Goal: Task Accomplishment & Management: Use online tool/utility

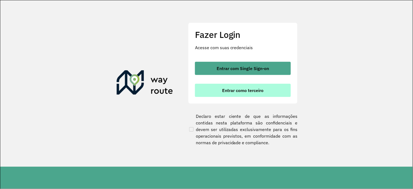
click at [228, 92] on span "Entrar como terceiro" at bounding box center [242, 90] width 41 height 4
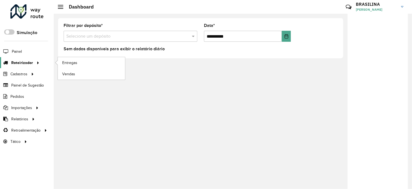
click at [12, 61] on span "Roteirizador" at bounding box center [22, 63] width 22 height 6
click at [83, 67] on link "Entregas" at bounding box center [91, 62] width 67 height 11
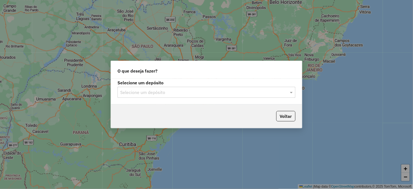
click at [162, 90] on input "text" at bounding box center [201, 92] width 162 height 7
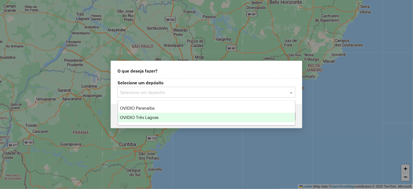
click at [158, 118] on span "OVIDIO Três Lagoas" at bounding box center [139, 117] width 39 height 5
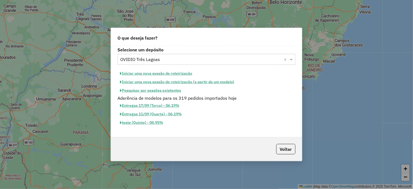
click at [173, 75] on button "Iniciar uma nova sessão de roteirização" at bounding box center [156, 73] width 77 height 8
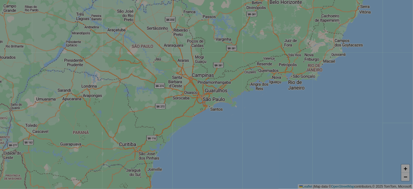
select select "*"
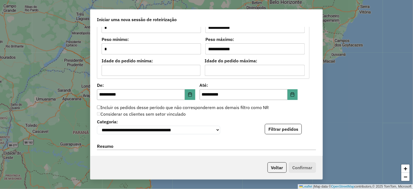
scroll to position [487, 0]
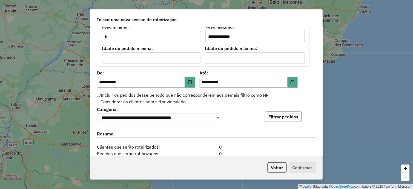
click at [289, 116] on button "Filtrar pedidos" at bounding box center [283, 116] width 37 height 10
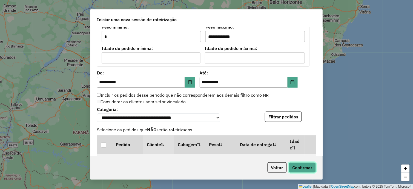
click at [311, 170] on button "Confirmar" at bounding box center [302, 167] width 27 height 10
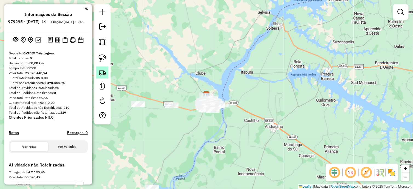
click at [105, 73] on img at bounding box center [103, 73] width 8 height 8
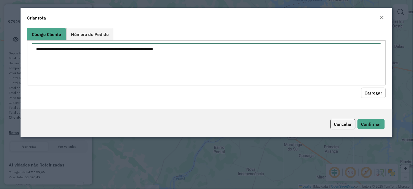
click at [106, 64] on textarea at bounding box center [206, 60] width 349 height 35
paste textarea "***** ***** ***** ***** ***** ***** ***** ***** ***** ***** *****"
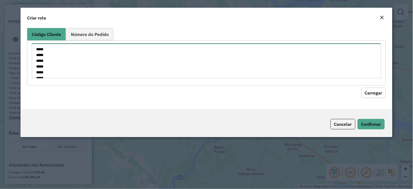
scroll to position [37, 0]
type textarea "***** ***** ***** ***** ***** ***** ***** ***** ***** ***** *****"
click at [381, 92] on button "Carregar" at bounding box center [373, 92] width 25 height 10
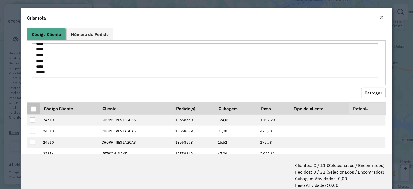
click at [34, 109] on div at bounding box center [33, 108] width 5 height 5
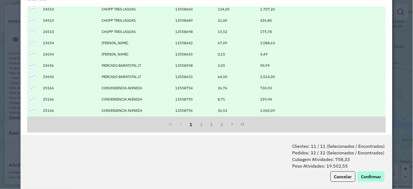
scroll to position [27, 0]
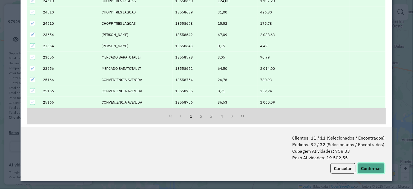
click at [375, 169] on button "Confirmar" at bounding box center [371, 168] width 27 height 10
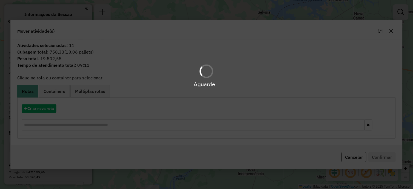
click at [55, 109] on div "Aguarde..." at bounding box center [206, 94] width 413 height 189
click at [55, 109] on hb-app "**********" at bounding box center [206, 94] width 413 height 189
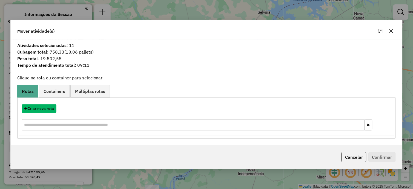
click at [55, 109] on button "Criar nova rota" at bounding box center [39, 108] width 35 height 8
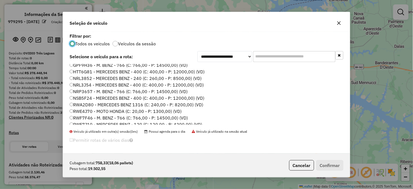
scroll to position [71, 0]
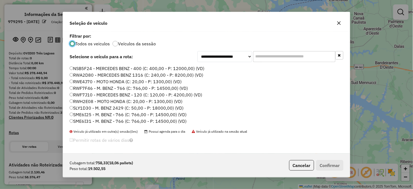
click at [118, 95] on label "RWF7J10 - MERCEDES BENZ - 120 (C: 120,00 - P: 4200,00) (VD)" at bounding box center [136, 94] width 133 height 7
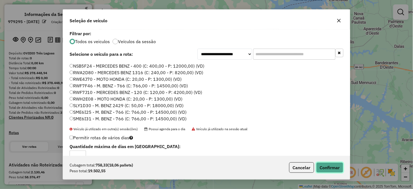
click at [321, 166] on button "Confirmar" at bounding box center [329, 167] width 27 height 10
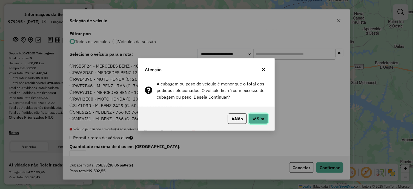
click at [253, 117] on icon "button" at bounding box center [255, 118] width 4 height 4
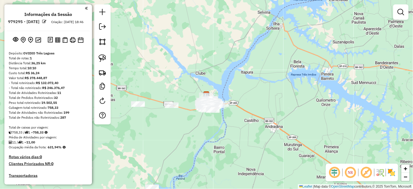
click at [355, 172] on em at bounding box center [350, 172] width 13 height 13
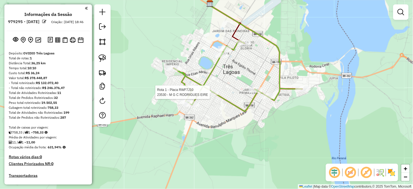
select select "**********"
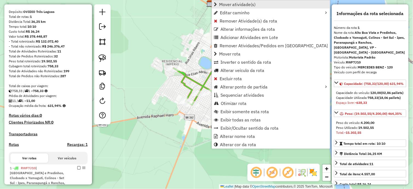
scroll to position [179, 0]
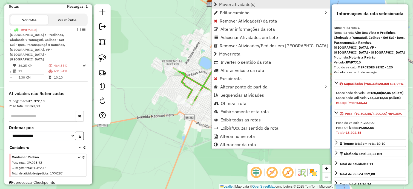
click at [243, 5] on span "Mover atividade(s)" at bounding box center [237, 4] width 37 height 4
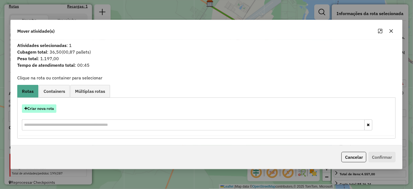
click at [51, 110] on button "Criar nova rota" at bounding box center [39, 108] width 35 height 8
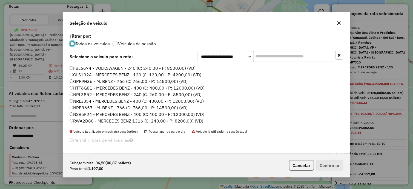
scroll to position [71, 0]
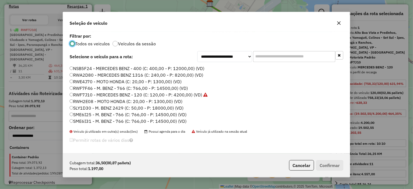
click at [83, 93] on label "RWF7J10 - MERCEDES BENZ - 120 (C: 120,00 - P: 4200,00) (VD)" at bounding box center [139, 94] width 138 height 7
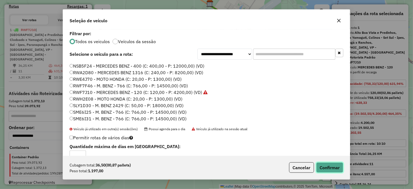
click at [318, 166] on button "Confirmar" at bounding box center [329, 167] width 27 height 10
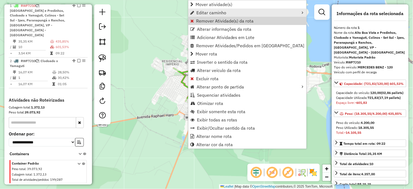
scroll to position [223, 0]
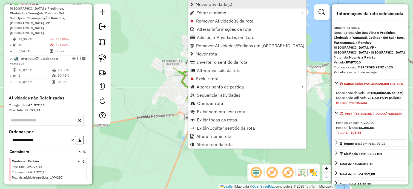
click at [210, 5] on span "Mover atividade(s)" at bounding box center [214, 4] width 37 height 4
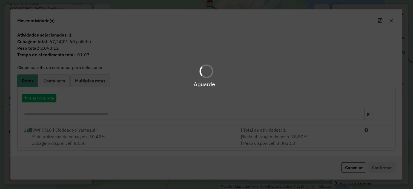
click at [48, 97] on div "Aguarde..." at bounding box center [206, 94] width 413 height 189
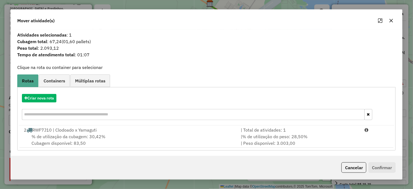
click at [48, 97] on hb-app "Aguarde... Pop-up bloqueado! Seu navegador bloqueou automáticamente a abertura …" at bounding box center [206, 94] width 413 height 189
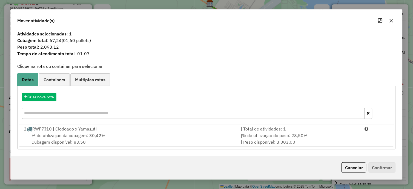
click at [55, 102] on div "Criar nova rota" at bounding box center [207, 107] width 376 height 36
click at [53, 97] on button "Criar nova rota" at bounding box center [39, 97] width 35 height 8
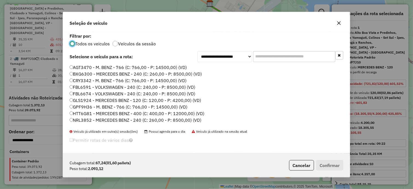
scroll to position [71, 0]
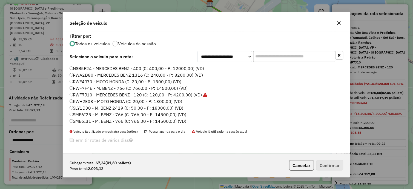
click at [92, 95] on label "RWF7J10 - MERCEDES BENZ - 120 (C: 120,00 - P: 4200,00) (VD)" at bounding box center [139, 94] width 138 height 7
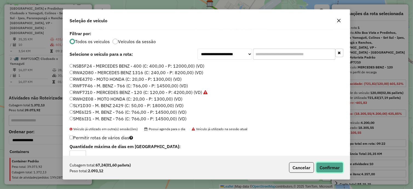
click at [327, 165] on button "Confirmar" at bounding box center [329, 167] width 27 height 10
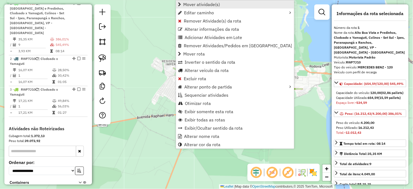
click at [197, 4] on span "Mover atividade(s)" at bounding box center [201, 4] width 37 height 4
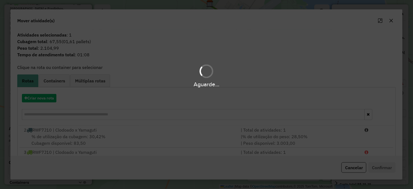
click at [42, 96] on div "Aguarde..." at bounding box center [206, 94] width 413 height 189
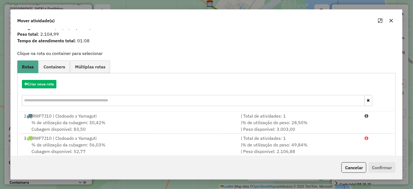
scroll to position [23, 0]
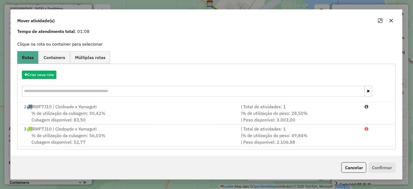
click at [47, 79] on div "Criar nova rota" at bounding box center [207, 84] width 376 height 36
click at [45, 72] on button "Criar nova rota" at bounding box center [39, 74] width 35 height 8
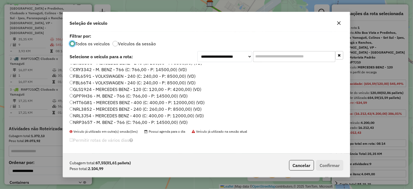
scroll to position [71, 0]
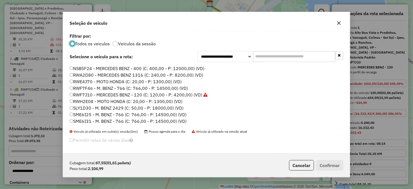
click at [87, 96] on label "RWF7J10 - MERCEDES BENZ - 120 (C: 120,00 - P: 4200,00) (VD)" at bounding box center [139, 94] width 138 height 7
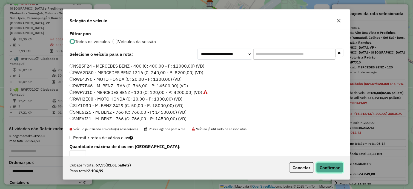
click at [328, 164] on button "Confirmar" at bounding box center [329, 167] width 27 height 10
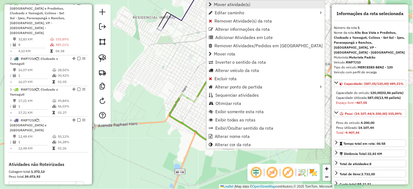
click at [238, 7] on span "Mover atividade(s)" at bounding box center [232, 4] width 37 height 4
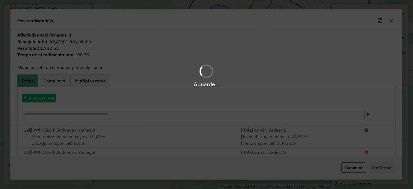
click at [45, 100] on div "Aguarde..." at bounding box center [206, 94] width 413 height 189
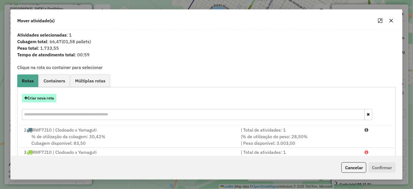
click at [46, 99] on button "Criar nova rota" at bounding box center [39, 98] width 35 height 8
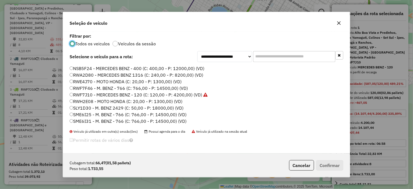
click at [112, 94] on label "RWF7J10 - MERCEDES BENZ - 120 (C: 120,00 - P: 4200,00) (VD)" at bounding box center [139, 94] width 138 height 7
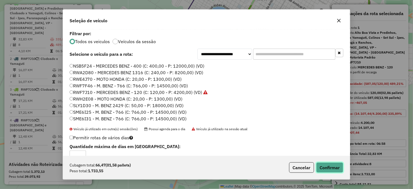
click at [328, 163] on button "Confirmar" at bounding box center [329, 167] width 27 height 10
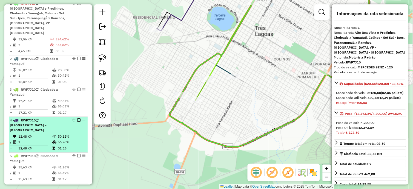
click at [77, 118] on em at bounding box center [78, 119] width 3 height 3
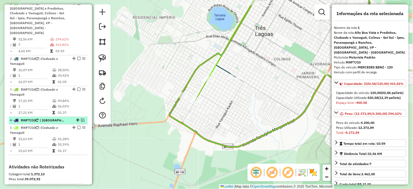
drag, startPoint x: 78, startPoint y: 122, endPoint x: 76, endPoint y: 113, distance: 9.2
click at [78, 126] on em at bounding box center [78, 127] width 3 height 3
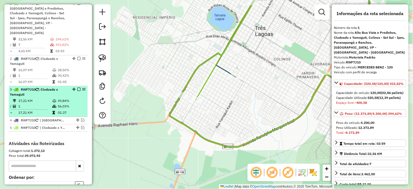
click at [77, 88] on em at bounding box center [78, 89] width 3 height 3
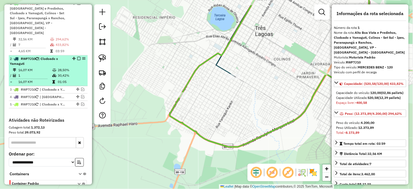
click at [77, 57] on em at bounding box center [78, 58] width 3 height 3
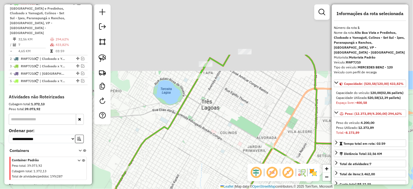
drag, startPoint x: 253, startPoint y: 110, endPoint x: 199, endPoint y: 175, distance: 84.0
click at [199, 175] on div "Janela de atendimento Grade de atendimento Capacidade Transportadoras Veículos …" at bounding box center [206, 94] width 413 height 189
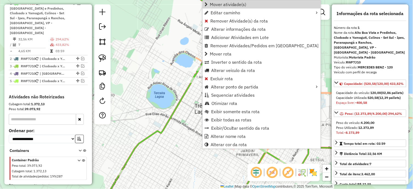
drag, startPoint x: 235, startPoint y: 3, endPoint x: 227, endPoint y: 23, distance: 21.0
click at [235, 4] on span "Mover atividade(s)" at bounding box center [228, 4] width 37 height 4
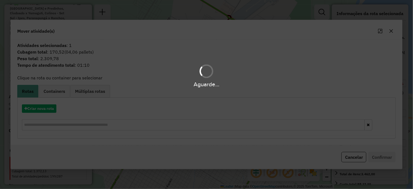
click at [53, 111] on div "Aguarde..." at bounding box center [206, 94] width 413 height 189
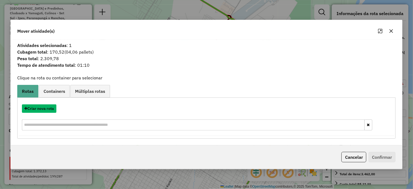
click at [53, 111] on button "Criar nova rota" at bounding box center [39, 108] width 35 height 8
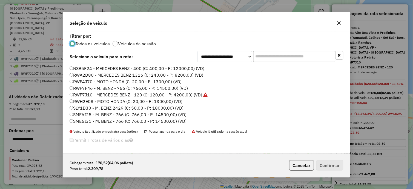
click at [99, 96] on label "RWF7J10 - MERCEDES BENZ - 120 (C: 120,00 - P: 4200,00) (VD)" at bounding box center [139, 94] width 138 height 7
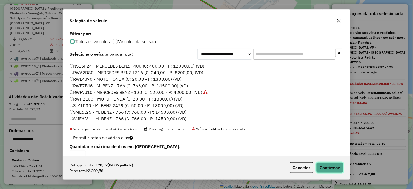
click at [326, 165] on button "Confirmar" at bounding box center [329, 167] width 27 height 10
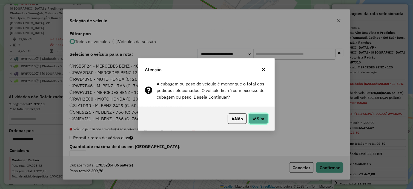
click at [261, 116] on button "Sim" at bounding box center [258, 118] width 19 height 10
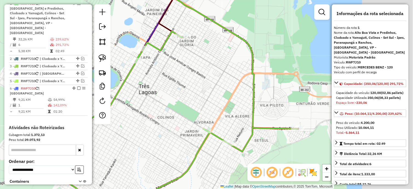
drag, startPoint x: 258, startPoint y: 116, endPoint x: 222, endPoint y: 100, distance: 39.3
click at [222, 100] on div "Janela de atendimento Grade de atendimento Capacidade Transportadoras Veículos …" at bounding box center [206, 94] width 413 height 189
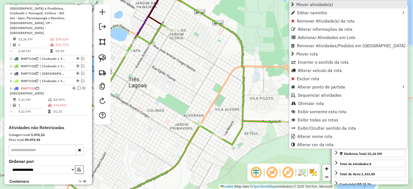
click at [306, 5] on span "Mover atividade(s)" at bounding box center [315, 4] width 37 height 4
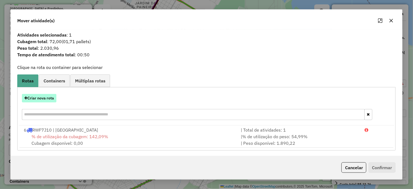
click at [53, 98] on button "Criar nova rota" at bounding box center [39, 98] width 35 height 8
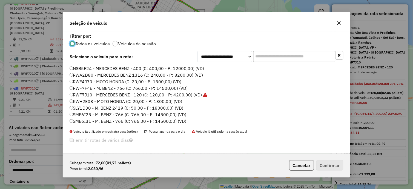
click at [90, 94] on label "RWF7J10 - MERCEDES BENZ - 120 (C: 120,00 - P: 4200,00) (VD)" at bounding box center [139, 94] width 138 height 7
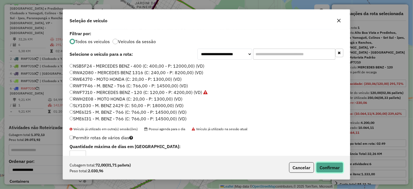
click at [322, 166] on button "Confirmar" at bounding box center [329, 167] width 27 height 10
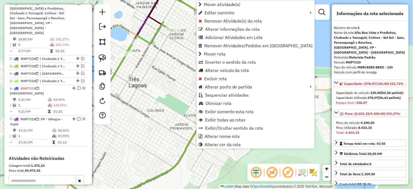
drag, startPoint x: 243, startPoint y: 3, endPoint x: 209, endPoint y: 24, distance: 39.6
click at [242, 4] on link "Mover atividade(s)" at bounding box center [256, 4] width 118 height 8
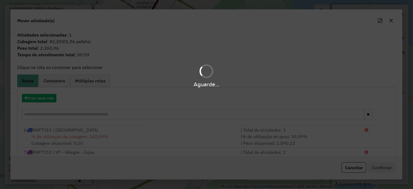
click at [37, 98] on div "Aguarde..." at bounding box center [206, 94] width 413 height 189
click at [37, 98] on button "Criar nova rota" at bounding box center [39, 98] width 35 height 8
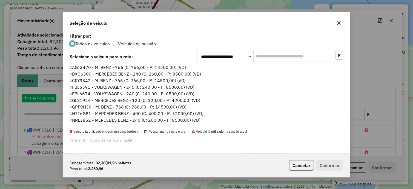
scroll to position [3, 1]
click at [37, 98] on div "**********" at bounding box center [206, 94] width 413 height 189
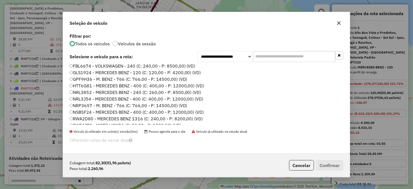
scroll to position [71, 0]
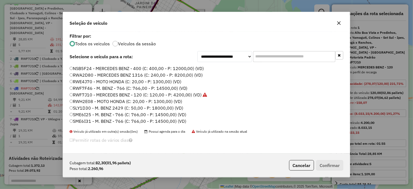
click at [97, 95] on label "RWF7J10 - MERCEDES BENZ - 120 (C: 120,00 - P: 4200,00) (VD)" at bounding box center [139, 94] width 138 height 7
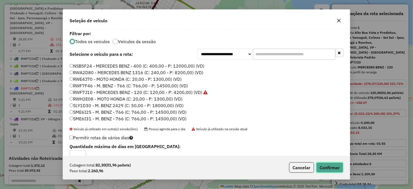
click at [322, 165] on button "Confirmar" at bounding box center [329, 167] width 27 height 10
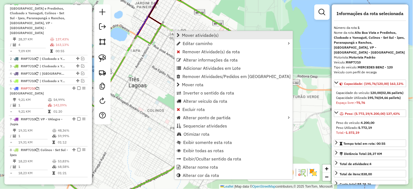
click at [213, 36] on span "Mover atividade(s)" at bounding box center [200, 35] width 37 height 4
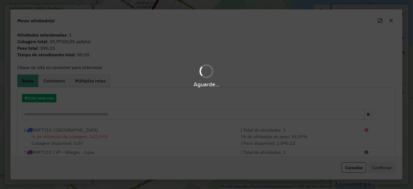
click at [45, 101] on div "Aguarde..." at bounding box center [206, 94] width 413 height 189
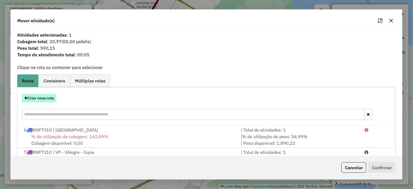
click at [45, 99] on button "Criar nova rota" at bounding box center [39, 98] width 35 height 8
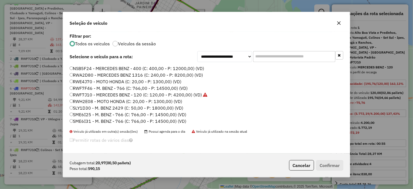
click at [91, 94] on label "RWF7J10 - MERCEDES BENZ - 120 (C: 120,00 - P: 4200,00) (VD)" at bounding box center [139, 94] width 138 height 7
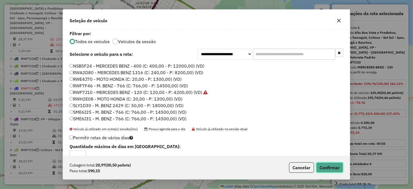
click at [337, 169] on button "Confirmar" at bounding box center [329, 167] width 27 height 10
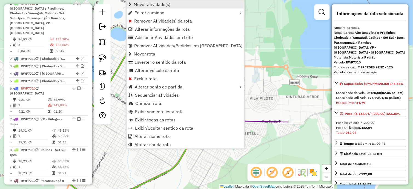
click at [168, 4] on span "Mover atividade(s)" at bounding box center [152, 4] width 37 height 4
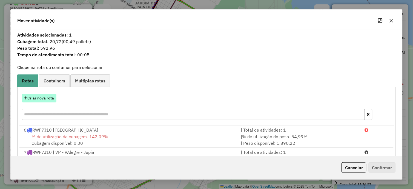
click at [51, 99] on button "Criar nova rota" at bounding box center [39, 98] width 35 height 8
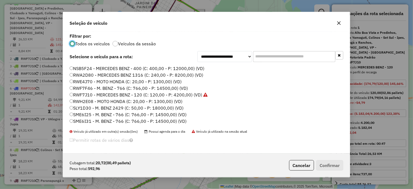
click at [102, 95] on label "RWF7J10 - MERCEDES BENZ - 120 (C: 120,00 - P: 4200,00) (VD)" at bounding box center [139, 94] width 138 height 7
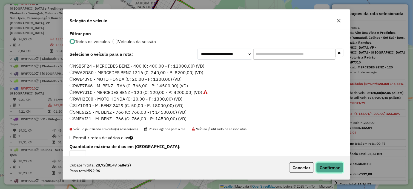
click at [342, 165] on button "Confirmar" at bounding box center [329, 167] width 27 height 10
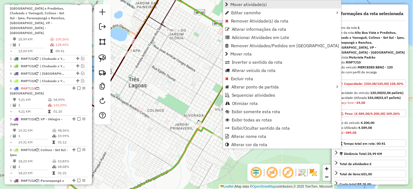
click at [242, 5] on span "Mover atividade(s)" at bounding box center [248, 4] width 37 height 4
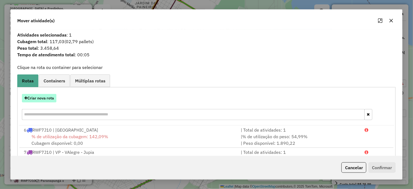
click at [46, 100] on button "Criar nova rota" at bounding box center [39, 98] width 35 height 8
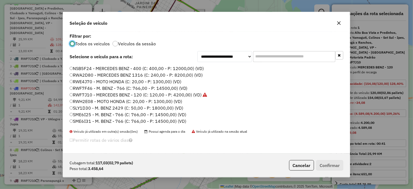
click at [99, 95] on label "RWF7J10 - MERCEDES BENZ - 120 (C: 120,00 - P: 4200,00) (VD)" at bounding box center [139, 94] width 138 height 7
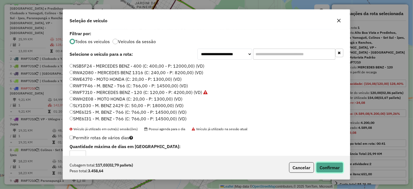
click at [321, 164] on button "Confirmar" at bounding box center [329, 167] width 27 height 10
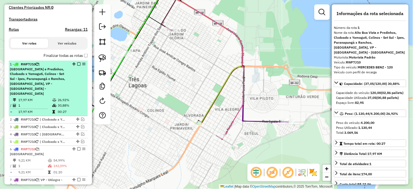
scroll to position [162, 0]
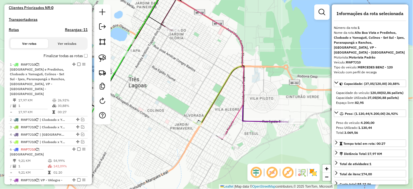
click at [83, 58] on label "Finalizar todas as rotas" at bounding box center [66, 56] width 44 height 6
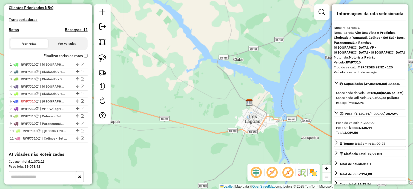
click at [270, 172] on em at bounding box center [272, 172] width 13 height 13
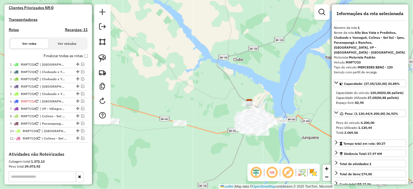
drag, startPoint x: 225, startPoint y: 159, endPoint x: 232, endPoint y: 120, distance: 40.1
click at [232, 120] on div "Janela de atendimento Grade de atendimento Capacidade Transportadoras Veículos …" at bounding box center [206, 94] width 413 height 189
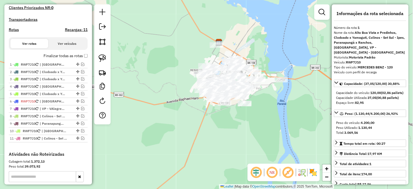
click at [316, 15] on div at bounding box center [322, 11] width 15 height 15
click at [319, 13] on link at bounding box center [322, 12] width 11 height 11
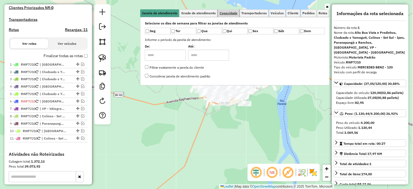
click at [221, 12] on span "Capacidade" at bounding box center [229, 13] width 18 height 3
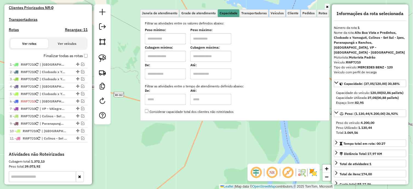
click at [172, 41] on input "text" at bounding box center [165, 38] width 41 height 11
type input "****"
click at [226, 38] on input "text" at bounding box center [210, 38] width 41 height 11
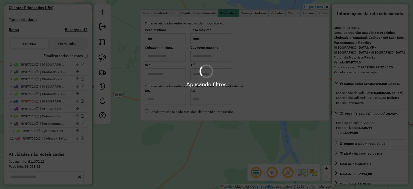
click at [212, 137] on hb-app "Aplicando filtros Pop-up bloqueado! Seu navegador bloqueou automáticamente a ab…" at bounding box center [206, 94] width 413 height 189
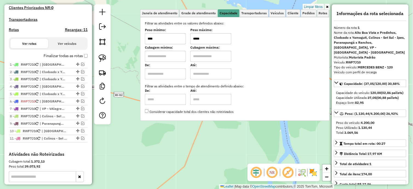
click at [207, 149] on div "Limpar filtros Janela de atendimento Grade de atendimento Capacidade Transporta…" at bounding box center [206, 94] width 413 height 189
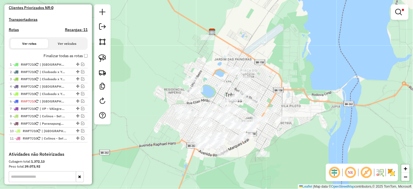
click at [245, 156] on div "Limpar filtros Janela de atendimento Grade de atendimento Capacidade Transporta…" at bounding box center [206, 94] width 413 height 189
click at [102, 54] on link at bounding box center [102, 58] width 12 height 12
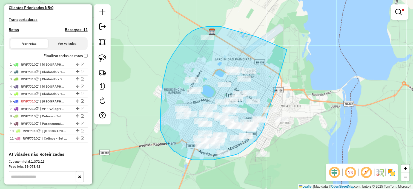
drag, startPoint x: 278, startPoint y: 46, endPoint x: 264, endPoint y: 127, distance: 82.6
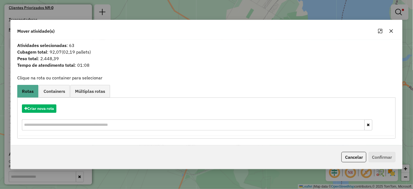
click at [389, 32] on button "button" at bounding box center [391, 31] width 9 height 9
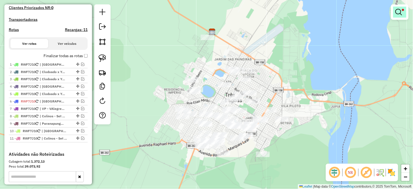
click at [399, 14] on em at bounding box center [399, 12] width 7 height 7
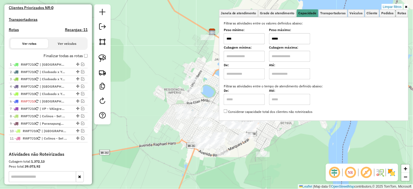
drag, startPoint x: 297, startPoint y: 38, endPoint x: 244, endPoint y: 41, distance: 52.7
click at [244, 41] on div "Peso mínimo: **** Peso máximo: *****" at bounding box center [314, 36] width 180 height 15
click at [306, 142] on div "Limpar filtros Janela de atendimento Grade de atendimento Capacidade Transporta…" at bounding box center [206, 94] width 413 height 189
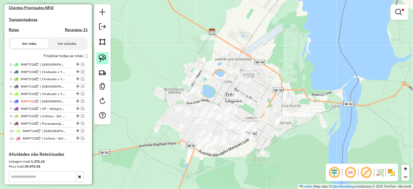
click at [105, 61] on img at bounding box center [103, 58] width 8 height 8
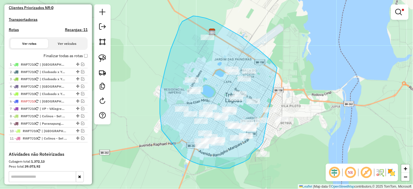
drag, startPoint x: 277, startPoint y: 69, endPoint x: 264, endPoint y: 140, distance: 71.9
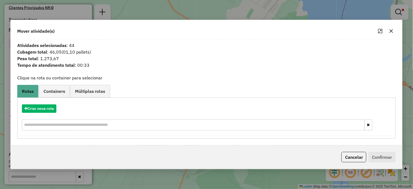
click at [390, 31] on icon "button" at bounding box center [391, 31] width 4 height 4
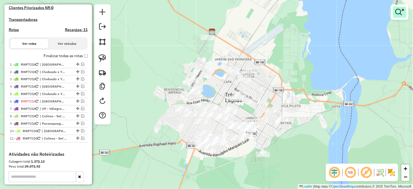
click at [396, 14] on em at bounding box center [399, 12] width 7 height 7
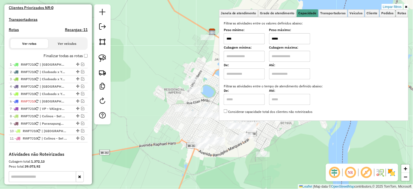
drag, startPoint x: 295, startPoint y: 36, endPoint x: 229, endPoint y: 34, distance: 65.5
click at [229, 34] on div "Peso mínimo: **** Peso máximo: *****" at bounding box center [314, 36] width 180 height 15
click at [176, 165] on div "Limpar filtros Janela de atendimento Grade de atendimento Capacidade Transporta…" at bounding box center [206, 94] width 413 height 189
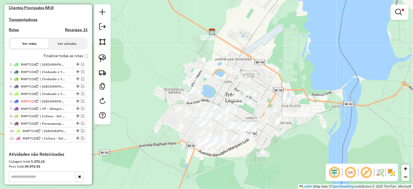
click at [109, 63] on div at bounding box center [102, 64] width 16 height 120
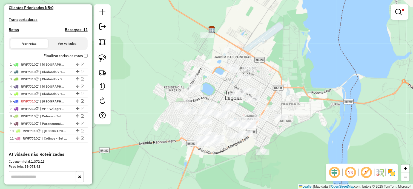
click at [247, 50] on div "Limpar filtros Janela de atendimento Grade de atendimento Capacidade Transporta…" at bounding box center [206, 94] width 413 height 189
click at [102, 56] on img at bounding box center [103, 58] width 8 height 8
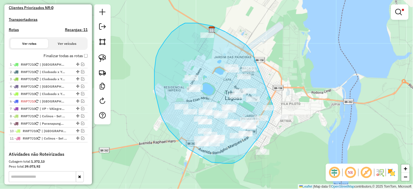
click at [274, 108] on div "Limpar filtros Janela de atendimento Grade de atendimento Capacidade Transporta…" at bounding box center [206, 94] width 413 height 189
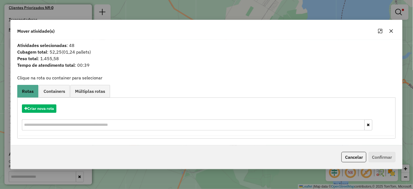
click at [391, 31] on icon "button" at bounding box center [391, 31] width 4 height 4
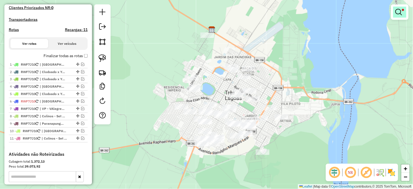
click at [399, 15] on link at bounding box center [399, 12] width 13 height 11
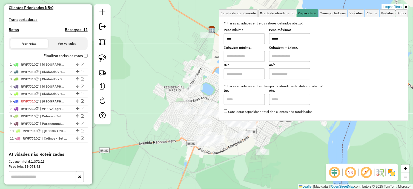
drag, startPoint x: 272, startPoint y: 42, endPoint x: 265, endPoint y: 42, distance: 7.7
click at [265, 42] on div "Peso mínimo: **** Peso máximo: *****" at bounding box center [314, 36] width 180 height 15
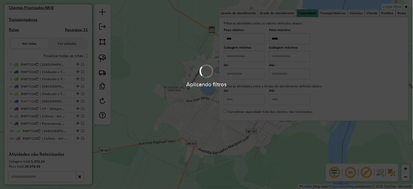
type input "*****"
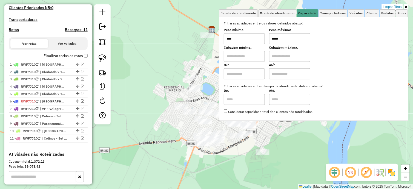
click at [302, 144] on div "Limpar filtros Janela de atendimento Grade de atendimento Capacidade Transporta…" at bounding box center [206, 94] width 413 height 189
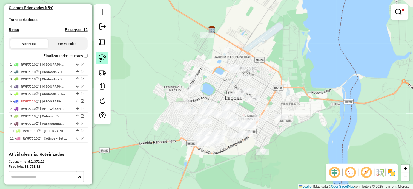
click at [107, 59] on link at bounding box center [102, 58] width 12 height 12
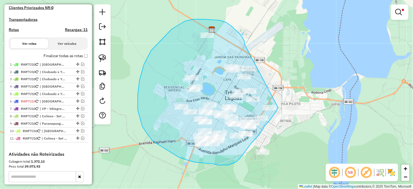
drag, startPoint x: 245, startPoint y: 43, endPoint x: 282, endPoint y: 101, distance: 68.7
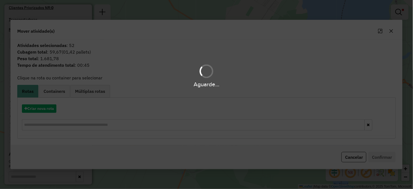
click at [54, 107] on div "Aguarde..." at bounding box center [206, 94] width 413 height 189
click at [54, 107] on hb-app "Aguarde... Pop-up bloqueado! Seu navegador bloqueou automáticamente a abertura …" at bounding box center [206, 94] width 413 height 189
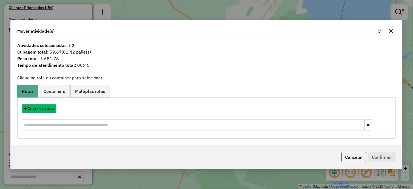
click at [54, 107] on button "Criar nova rota" at bounding box center [39, 108] width 35 height 8
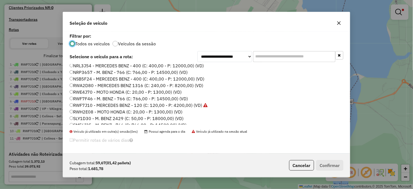
scroll to position [71, 0]
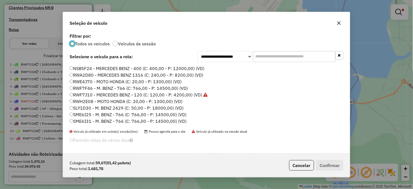
click at [92, 79] on label "RWE4J70 - MOTO HONDA (C: 20,00 - P: 1300,00) (VD)" at bounding box center [126, 81] width 112 height 7
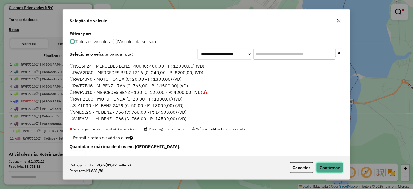
click at [318, 166] on button "Confirmar" at bounding box center [329, 167] width 27 height 10
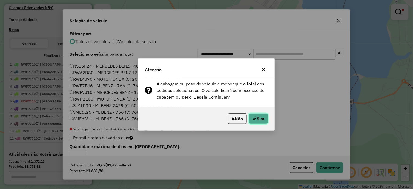
click at [254, 118] on icon "button" at bounding box center [255, 118] width 4 height 4
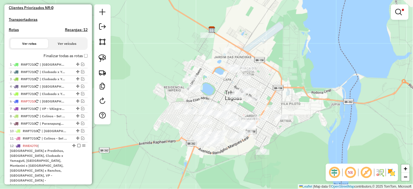
click at [259, 133] on div "Limpar filtros Janela de atendimento Grade de atendimento Capacidade Transporta…" at bounding box center [206, 94] width 413 height 189
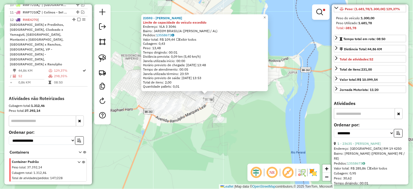
scroll to position [122, 0]
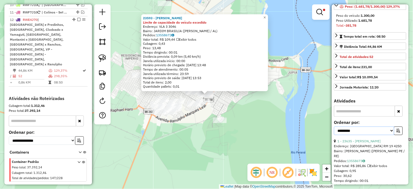
drag, startPoint x: 366, startPoint y: 119, endPoint x: 363, endPoint y: 124, distance: 5.5
click at [366, 126] on select "**********" at bounding box center [364, 130] width 60 height 8
select select "*********"
click at [334, 126] on select "**********" at bounding box center [364, 130] width 60 height 8
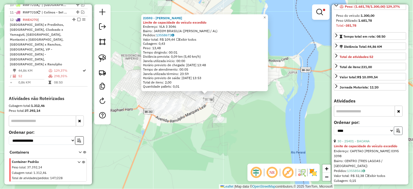
click at [397, 129] on icon "button" at bounding box center [399, 131] width 4 height 4
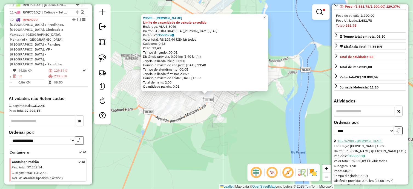
click at [367, 139] on link "15 - 26280 - [PERSON_NAME]" at bounding box center [360, 141] width 45 height 4
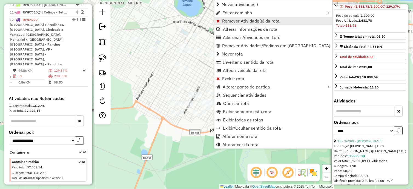
click at [247, 24] on link "Remover Atividade(s) da rota" at bounding box center [274, 21] width 118 height 8
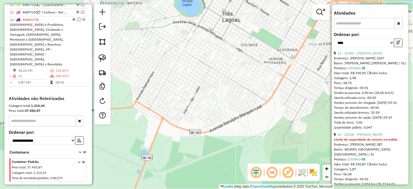
scroll to position [213, 0]
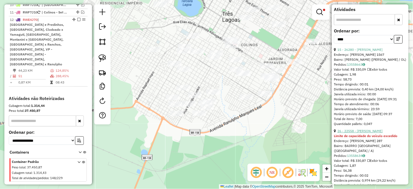
click at [361, 129] on link "26 - 22558 - [PERSON_NAME]" at bounding box center [360, 131] width 45 height 4
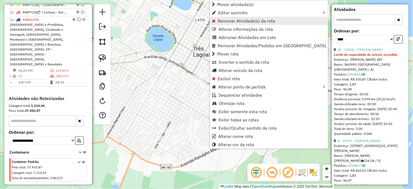
click at [242, 23] on span "Remover Atividade(s) da rota" at bounding box center [247, 21] width 58 height 4
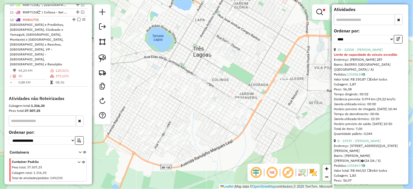
click at [269, 172] on em at bounding box center [272, 172] width 13 height 13
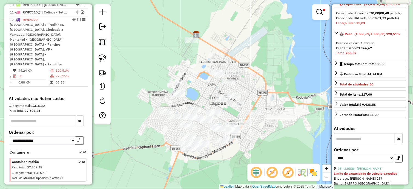
scroll to position [30, 0]
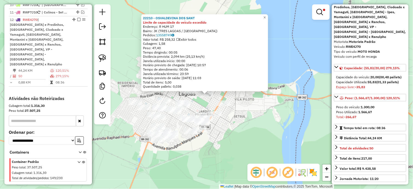
click at [219, 146] on div "22210 - OSVALDEVINA DOS SANT Limite de capacidade do veículo excedido Endereço:…" at bounding box center [206, 94] width 413 height 189
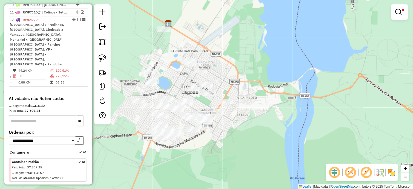
drag, startPoint x: 219, startPoint y: 146, endPoint x: 259, endPoint y: 134, distance: 41.4
click at [259, 134] on div "Limpar filtros Janela de atendimento Grade de atendimento Capacidade Transporta…" at bounding box center [206, 94] width 413 height 189
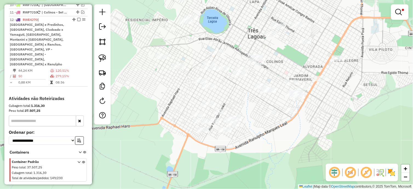
drag, startPoint x: 209, startPoint y: 119, endPoint x: 275, endPoint y: 127, distance: 66.1
click at [275, 127] on div "Limpar filtros Janela de atendimento Grade de atendimento Capacidade Transporta…" at bounding box center [206, 94] width 413 height 189
click at [105, 61] on img at bounding box center [103, 58] width 8 height 8
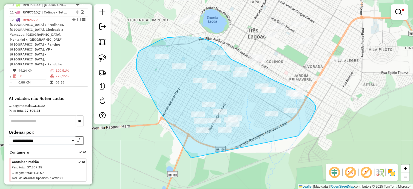
drag, startPoint x: 297, startPoint y: 136, endPoint x: 191, endPoint y: 158, distance: 108.2
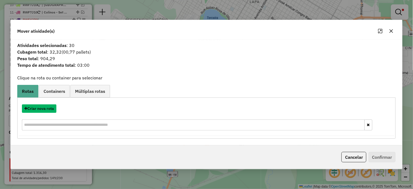
click at [44, 108] on button "Criar nova rota" at bounding box center [39, 108] width 35 height 8
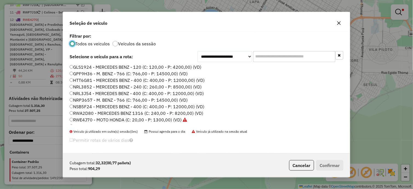
scroll to position [71, 0]
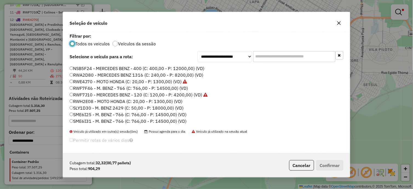
click at [93, 100] on label "RWH2E08 - MOTO HONDA (C: 20,00 - P: 1300,00) (VD)" at bounding box center [126, 101] width 113 height 7
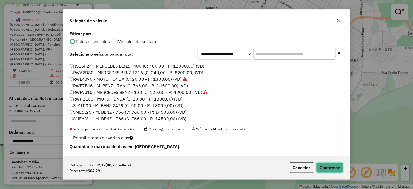
click at [340, 168] on button "Confirmar" at bounding box center [329, 167] width 27 height 10
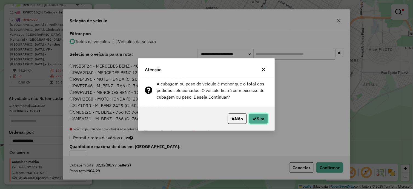
click at [257, 121] on button "Sim" at bounding box center [258, 118] width 19 height 10
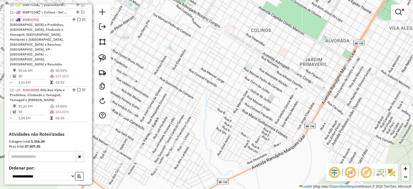
drag, startPoint x: 273, startPoint y: 107, endPoint x: 270, endPoint y: 111, distance: 4.7
click at [270, 111] on div "Limpar filtros Janela de atendimento Grade de atendimento Capacidade Transporta…" at bounding box center [206, 94] width 413 height 189
click at [103, 61] on img at bounding box center [103, 58] width 8 height 8
drag, startPoint x: 327, startPoint y: 108, endPoint x: 275, endPoint y: 99, distance: 53.1
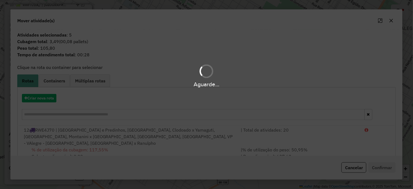
click at [124, 140] on div "Aguarde..." at bounding box center [206, 94] width 413 height 189
click at [124, 140] on div "12 RWE4J70 | [GEOGRAPHIC_DATA] e Predinhos, [GEOGRAPHIC_DATA], Clodoado x Yamag…" at bounding box center [129, 136] width 217 height 20
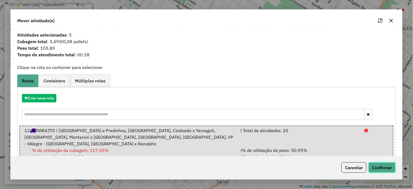
click at [386, 169] on button "Confirmar" at bounding box center [382, 167] width 27 height 10
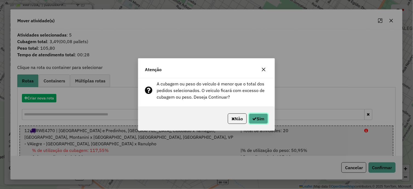
click at [262, 121] on button "Sim" at bounding box center [258, 118] width 19 height 10
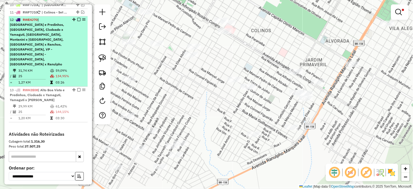
click at [36, 68] on td "31,74 KM" at bounding box center [34, 70] width 32 height 5
select select "*********"
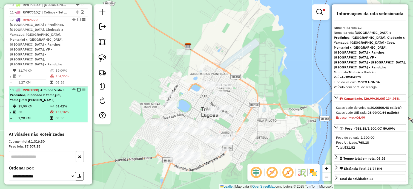
click at [40, 90] on span "| Alto Boa Vista e Predinhos, Clodoado x Yamaguti, Yamaguti x [PERSON_NAME]" at bounding box center [37, 95] width 55 height 14
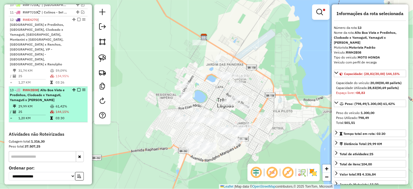
click at [78, 88] on em at bounding box center [78, 89] width 3 height 3
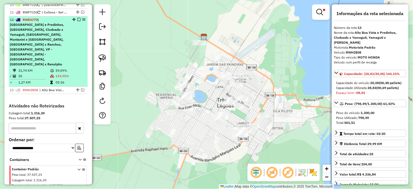
click at [77, 21] on em at bounding box center [78, 19] width 3 height 3
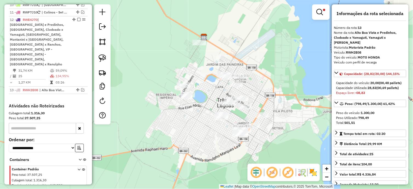
scroll to position [248, 0]
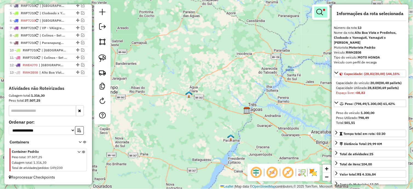
click at [316, 10] on link at bounding box center [321, 12] width 13 height 11
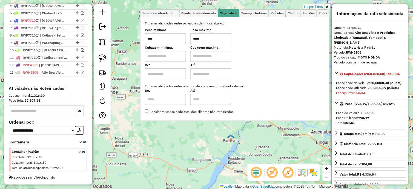
click at [163, 39] on div "Peso mínimo: **** Peso máximo: *****" at bounding box center [235, 36] width 180 height 15
type input "****"
click at [244, 147] on div "Janela de atendimento Grade de atendimento Capacidade Transportadoras Veículos …" at bounding box center [206, 94] width 413 height 189
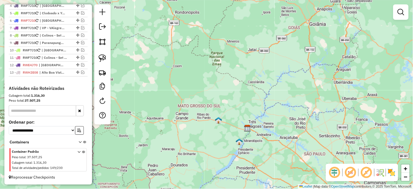
click at [353, 173] on em at bounding box center [350, 172] width 13 height 13
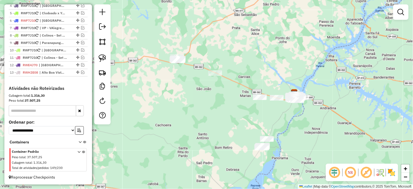
drag, startPoint x: 232, startPoint y: 155, endPoint x: 209, endPoint y: 116, distance: 44.5
click at [209, 116] on div "Janela de atendimento Grade de atendimento Capacidade Transportadoras Veículos …" at bounding box center [206, 94] width 413 height 189
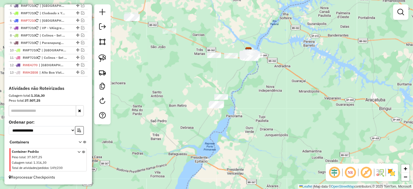
drag, startPoint x: 268, startPoint y: 89, endPoint x: 238, endPoint y: 86, distance: 29.5
click at [238, 86] on div "Janela de atendimento Grade de atendimento Capacidade Transportadoras Veículos …" at bounding box center [206, 94] width 413 height 189
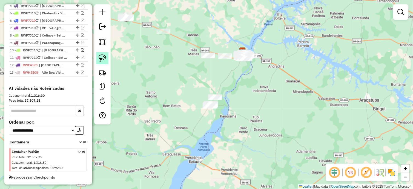
click at [101, 57] on img at bounding box center [103, 58] width 8 height 8
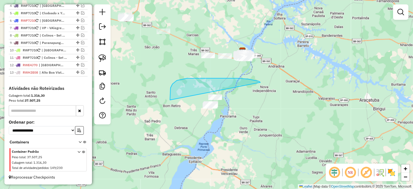
drag, startPoint x: 259, startPoint y: 81, endPoint x: 244, endPoint y: 159, distance: 79.5
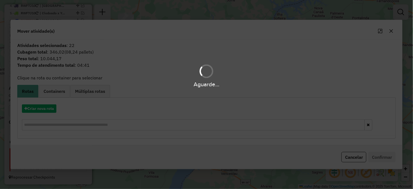
click at [44, 109] on div "Aguarde..." at bounding box center [206, 94] width 413 height 189
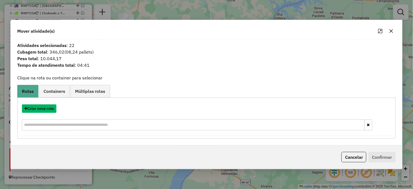
click at [44, 109] on button "Criar nova rota" at bounding box center [39, 108] width 35 height 8
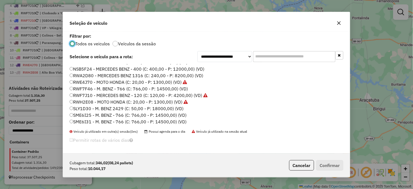
scroll to position [71, 0]
click at [95, 106] on label "SLY1D30 - M. BENZ 2429 (C: 50,00 - P: 18000,00) (VD)" at bounding box center [127, 107] width 114 height 7
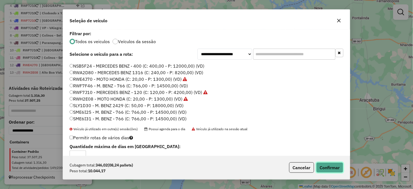
click at [330, 171] on button "Confirmar" at bounding box center [329, 167] width 27 height 10
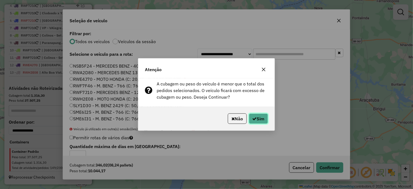
click at [264, 118] on button "Sim" at bounding box center [258, 118] width 19 height 10
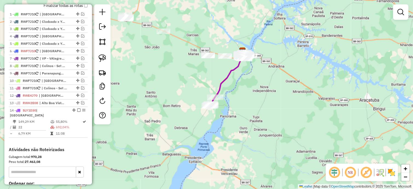
scroll to position [182, 0]
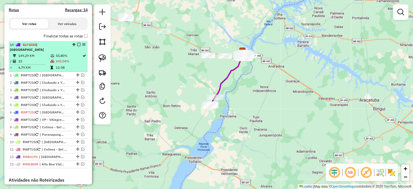
drag, startPoint x: 71, startPoint y: 145, endPoint x: 65, endPoint y: 47, distance: 97.7
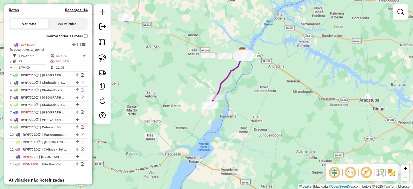
click at [77, 46] on em at bounding box center [78, 44] width 3 height 3
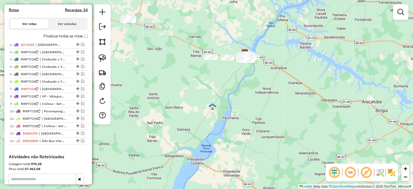
drag, startPoint x: 159, startPoint y: 87, endPoint x: 228, endPoint y: 134, distance: 83.0
click at [228, 134] on div "Janela de atendimento Grade de atendimento Capacidade Transportadoras Veículos …" at bounding box center [206, 94] width 413 height 189
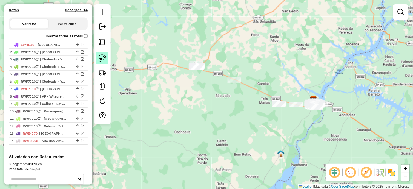
click at [103, 58] on img at bounding box center [103, 58] width 8 height 8
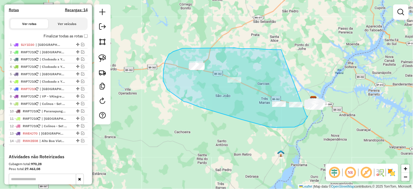
drag, startPoint x: 281, startPoint y: 50, endPoint x: 307, endPoint y: 116, distance: 71.0
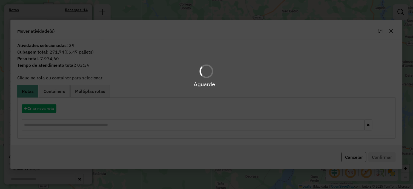
click at [37, 110] on div "Aguarde..." at bounding box center [206, 94] width 413 height 189
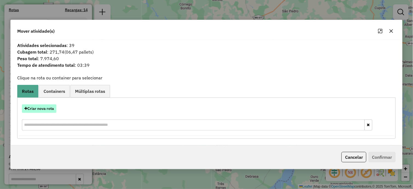
click at [37, 109] on button "Criar nova rota" at bounding box center [39, 108] width 35 height 8
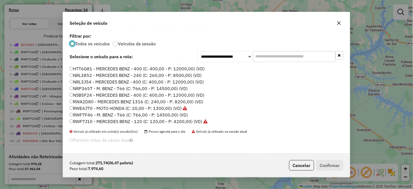
scroll to position [71, 0]
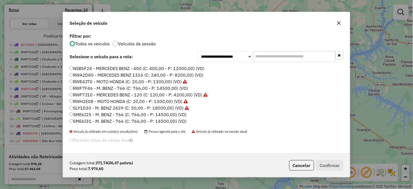
click at [89, 114] on label "SME6I25 - M. BENZ - 766 (C: 766,00 - P: 14500,00) (VD)" at bounding box center [128, 114] width 117 height 7
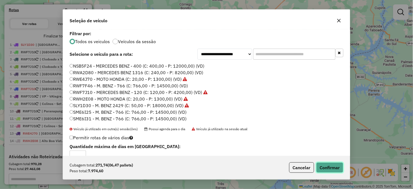
click at [338, 169] on button "Confirmar" at bounding box center [329, 167] width 27 height 10
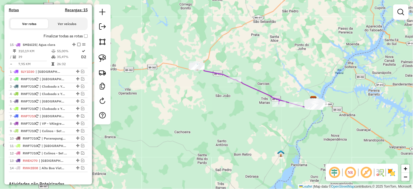
drag, startPoint x: 72, startPoint y: 152, endPoint x: 64, endPoint y: 43, distance: 109.1
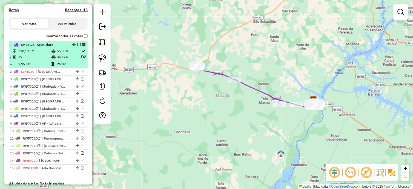
click at [77, 46] on em at bounding box center [78, 44] width 3 height 3
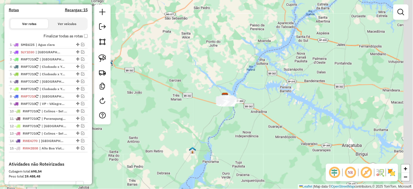
drag, startPoint x: 245, startPoint y: 109, endPoint x: 173, endPoint y: 105, distance: 71.7
click at [158, 105] on div "Janela de atendimento Grade de atendimento Capacidade Transportadoras Veículos …" at bounding box center [206, 94] width 413 height 189
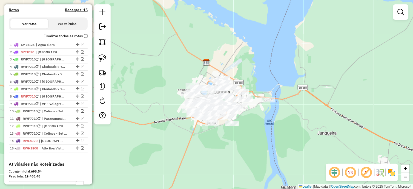
click at [175, 125] on div "Janela de atendimento Grade de atendimento Capacidade Transportadoras Veículos …" at bounding box center [206, 94] width 413 height 189
click at [105, 59] on img at bounding box center [103, 58] width 8 height 8
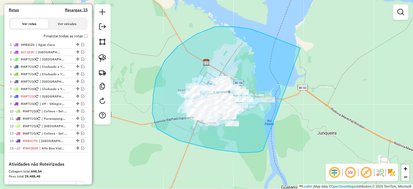
drag, startPoint x: 301, startPoint y: 48, endPoint x: 263, endPoint y: 150, distance: 108.5
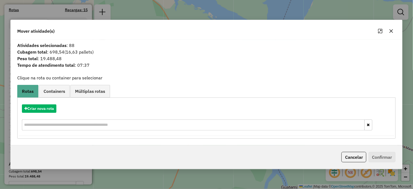
click at [392, 29] on icon "button" at bounding box center [391, 31] width 4 height 4
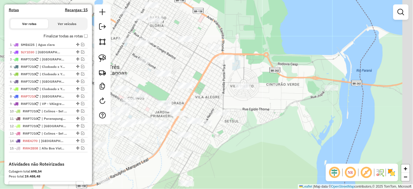
drag, startPoint x: 258, startPoint y: 138, endPoint x: 240, endPoint y: 137, distance: 17.9
click at [240, 137] on div "Janela de atendimento Grade de atendimento Capacidade Transportadoras Veículos …" at bounding box center [206, 94] width 413 height 189
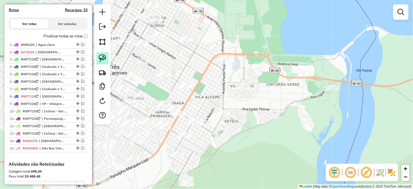
click at [106, 58] on img at bounding box center [103, 58] width 8 height 8
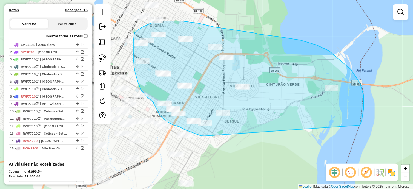
drag, startPoint x: 360, startPoint y: 125, endPoint x: 206, endPoint y: 136, distance: 155.2
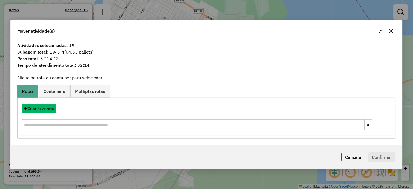
click at [47, 110] on button "Criar nova rota" at bounding box center [39, 108] width 35 height 8
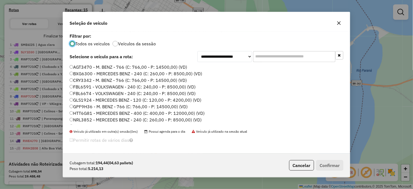
scroll to position [0, 0]
click at [97, 88] on label "FBL6591 - VOLKSWAGEN - 240 (C: 240,00 - P: 8500,00) (VD)" at bounding box center [133, 87] width 126 height 7
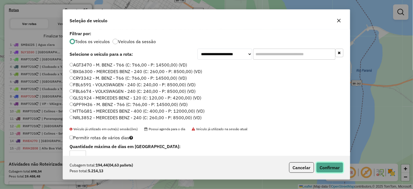
click at [323, 164] on button "Confirmar" at bounding box center [329, 167] width 27 height 10
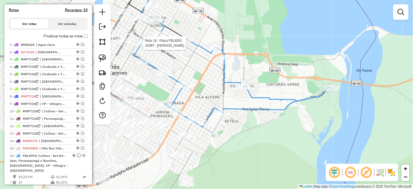
select select "*********"
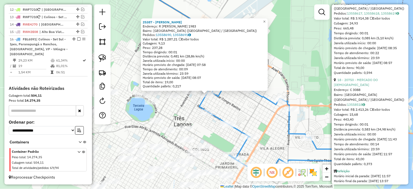
scroll to position [335, 0]
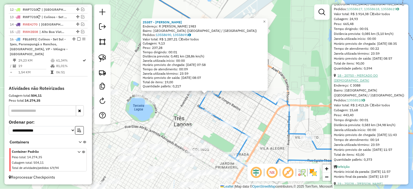
click at [368, 82] on link "18 - 20750 - MERCADO DO [DEMOGRAPHIC_DATA]" at bounding box center [356, 77] width 44 height 9
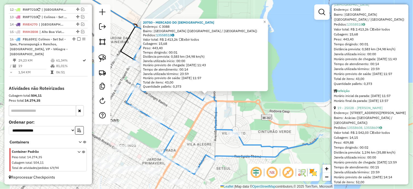
scroll to position [426, 0]
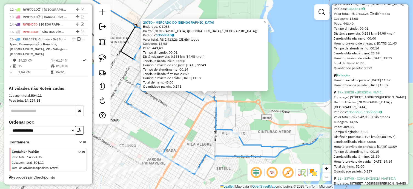
click at [366, 94] on link "19 - 25028 - [PERSON_NAME]" at bounding box center [360, 92] width 45 height 4
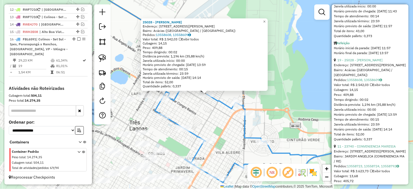
scroll to position [487, 0]
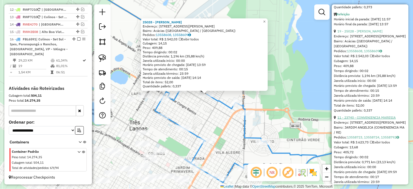
click at [369, 119] on link "11 - 23740 - CONVENIENCIA MARESIA" at bounding box center [367, 117] width 58 height 4
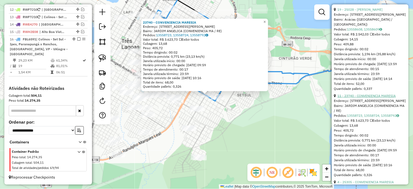
scroll to position [548, 0]
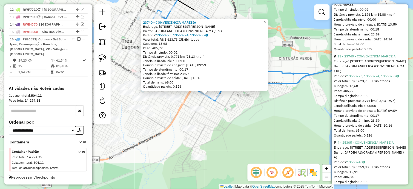
click at [360, 144] on link "4 - 25305 - CONVENIENCIA MARESIA" at bounding box center [366, 142] width 56 height 4
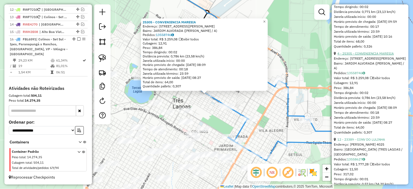
scroll to position [639, 0]
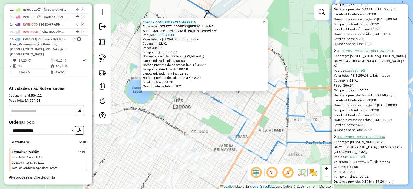
click at [364, 139] on link "12 - 23389 - CONV DO LULINHA" at bounding box center [362, 137] width 48 height 4
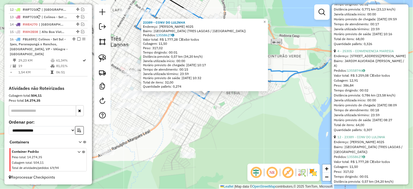
click at [227, 124] on div "23389 - CONV DO [PERSON_NAME]: [PERSON_NAME] 4025 Bairro: [GEOGRAPHIC_DATA] (TR…" at bounding box center [206, 94] width 413 height 189
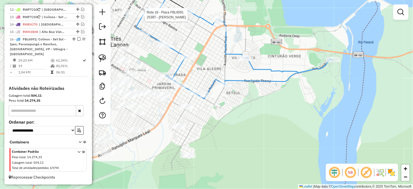
select select "*********"
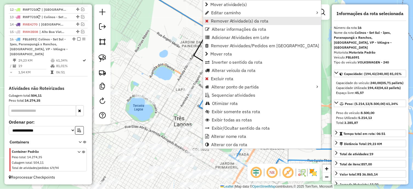
click at [224, 20] on span "Remover Atividade(s) da rota" at bounding box center [240, 21] width 58 height 4
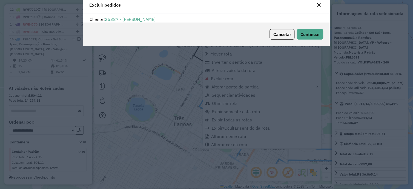
scroll to position [3, 1]
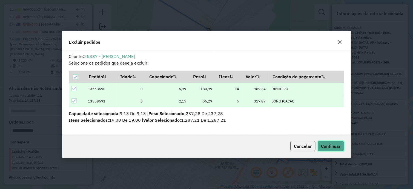
click at [335, 144] on span "Continuar" at bounding box center [330, 145] width 19 height 5
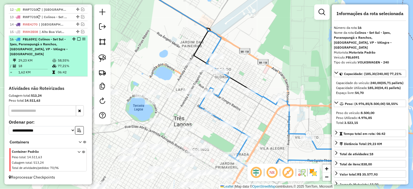
click at [77, 41] on em at bounding box center [78, 38] width 3 height 3
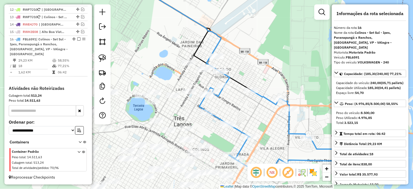
scroll to position [270, 0]
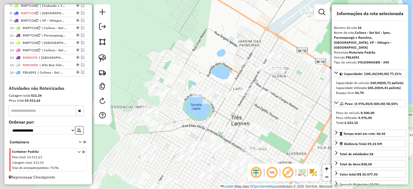
drag, startPoint x: 206, startPoint y: 108, endPoint x: 247, endPoint y: 109, distance: 41.4
click at [263, 107] on div "Janela de atendimento Grade de atendimento Capacidade Transportadoras Veículos …" at bounding box center [206, 94] width 413 height 189
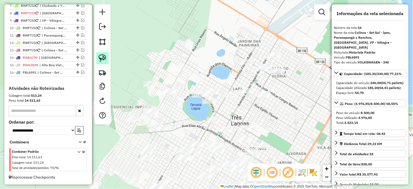
click at [102, 58] on img at bounding box center [103, 58] width 8 height 8
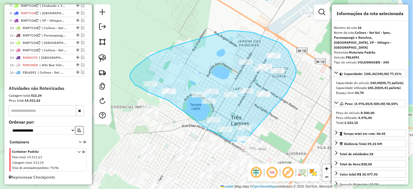
drag, startPoint x: 287, startPoint y: 93, endPoint x: 244, endPoint y: 142, distance: 64.7
click at [244, 142] on div "Janela de atendimento Grade de atendimento Capacidade Transportadoras Veículos …" at bounding box center [206, 94] width 413 height 189
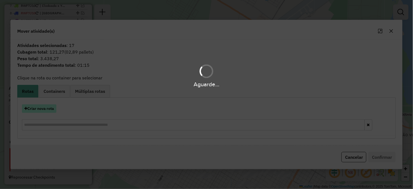
click at [47, 106] on button "Criar nova rota" at bounding box center [39, 108] width 35 height 8
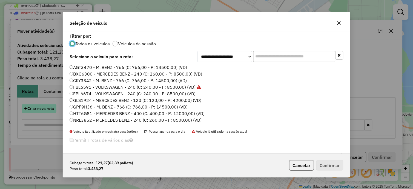
scroll to position [3, 1]
click at [47, 106] on div "**********" at bounding box center [206, 94] width 413 height 189
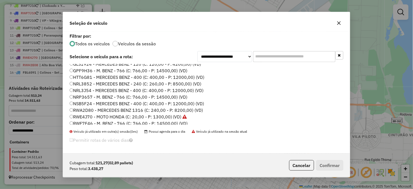
scroll to position [71, 0]
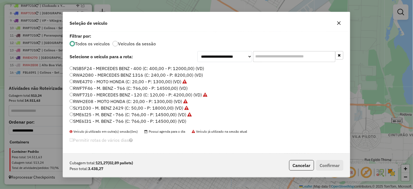
click at [93, 95] on label "RWF7J10 - MERCEDES BENZ - 120 (C: 120,00 - P: 4200,00) (VD)" at bounding box center [139, 94] width 138 height 7
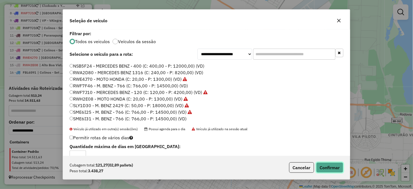
click at [338, 171] on button "Confirmar" at bounding box center [329, 167] width 27 height 10
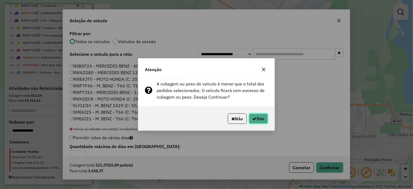
click at [258, 118] on button "Sim" at bounding box center [258, 118] width 19 height 10
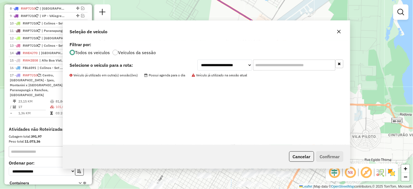
scroll to position [299, 0]
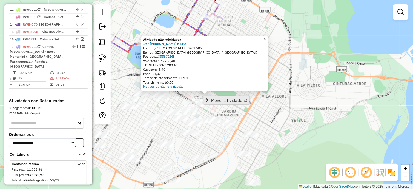
click at [226, 102] on span "Mover atividade(s)" at bounding box center [229, 100] width 37 height 4
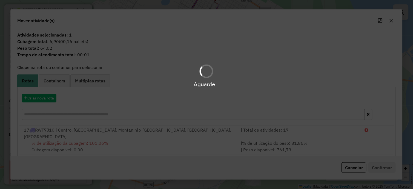
click at [48, 96] on div "Aguarde..." at bounding box center [206, 94] width 413 height 189
click at [48, 96] on button "Criar nova rota" at bounding box center [39, 98] width 35 height 8
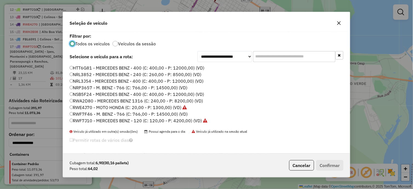
scroll to position [71, 0]
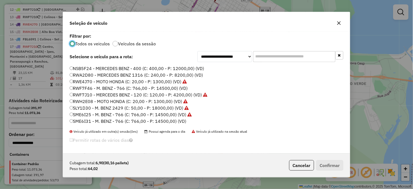
click at [93, 94] on label "RWF7J10 - MERCEDES BENZ - 120 (C: 120,00 - P: 4200,00) (VD)" at bounding box center [139, 94] width 138 height 7
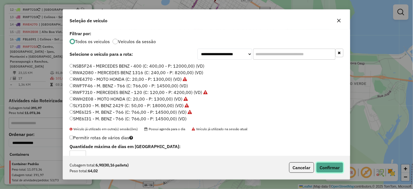
click at [332, 170] on button "Confirmar" at bounding box center [329, 167] width 27 height 10
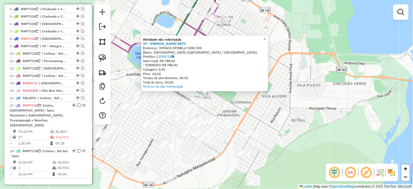
scroll to position [238, 0]
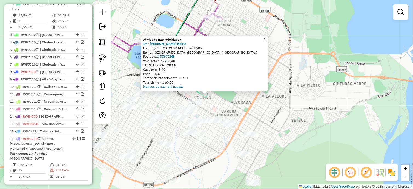
drag, startPoint x: 72, startPoint y: 153, endPoint x: 64, endPoint y: 4, distance: 148.5
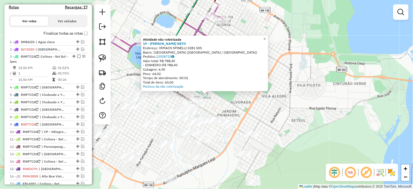
scroll to position [177, 0]
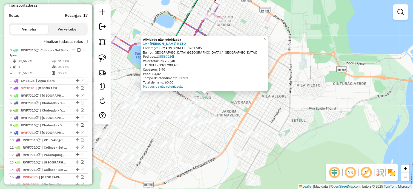
drag, startPoint x: 72, startPoint y: 69, endPoint x: 70, endPoint y: 48, distance: 21.2
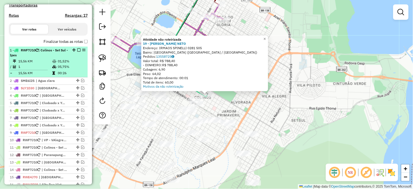
click at [77, 52] on em at bounding box center [78, 49] width 3 height 3
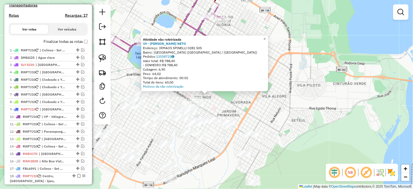
click at [264, 112] on div "Atividade não roteirizada 19 - [GEOGRAPHIC_DATA] P. NETO Endereço: IRMAOS SPINE…" at bounding box center [206, 94] width 413 height 189
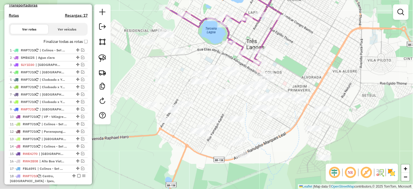
drag, startPoint x: 264, startPoint y: 112, endPoint x: 335, endPoint y: 87, distance: 75.8
click at [335, 87] on div "Janela de atendimento Grade de atendimento Capacidade Transportadoras Veículos …" at bounding box center [206, 94] width 413 height 189
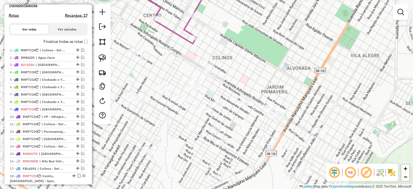
drag, startPoint x: 181, startPoint y: 73, endPoint x: 262, endPoint y: 89, distance: 82.1
click at [262, 89] on div "Janela de atendimento Grade de atendimento Capacidade Transportadoras Veículos …" at bounding box center [206, 94] width 413 height 189
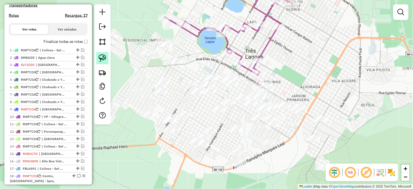
click at [105, 57] on img at bounding box center [103, 58] width 8 height 8
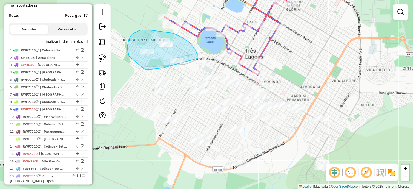
drag, startPoint x: 197, startPoint y: 58, endPoint x: 168, endPoint y: 67, distance: 30.4
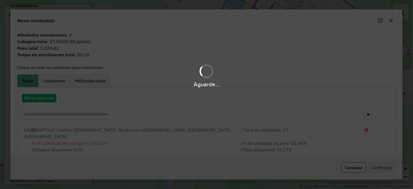
click at [132, 138] on div "Aguarde..." at bounding box center [206, 94] width 413 height 189
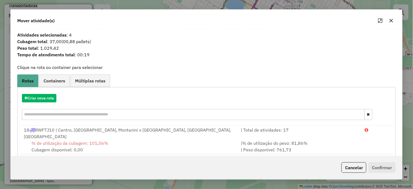
click at [132, 138] on div "18 RWF7J10 | Centro, [GEOGRAPHIC_DATA], Montanini x [GEOGRAPHIC_DATA], [GEOGRAP…" at bounding box center [129, 132] width 217 height 13
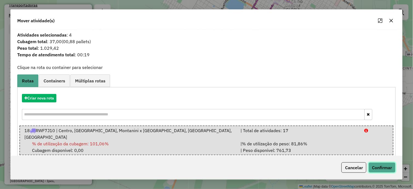
click at [377, 167] on button "Confirmar" at bounding box center [382, 167] width 27 height 10
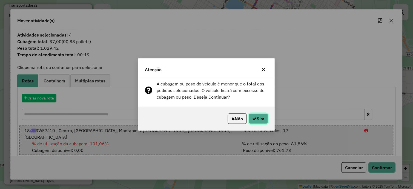
click at [259, 116] on button "Sim" at bounding box center [258, 118] width 19 height 10
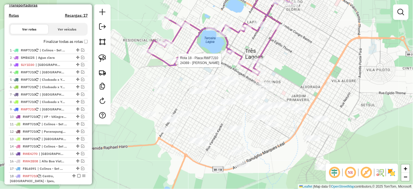
select select "*********"
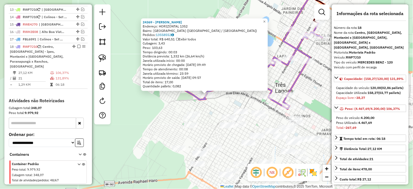
scroll to position [318, 0]
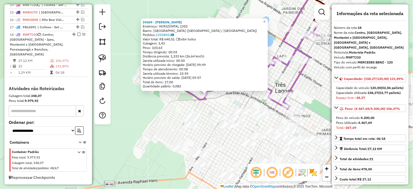
click at [218, 106] on div "24369 - [PERSON_NAME] Endereço: HORIZONTAL 1352 Bairro: [GEOGRAPHIC_DATA] (TRES…" at bounding box center [206, 94] width 413 height 189
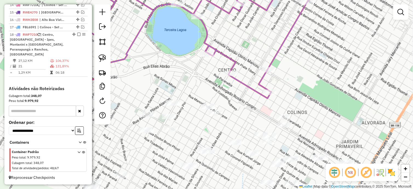
click at [277, 113] on div "Janela de atendimento Grade de atendimento Capacidade Transportadoras Veículos …" at bounding box center [206, 94] width 413 height 189
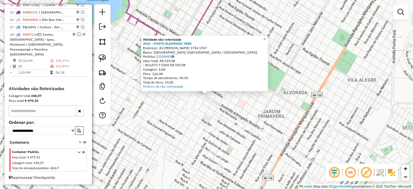
click at [266, 103] on div "Atividade não roteirizada 2031 - POSTO ELDORADO TRES Endereço: AV [PERSON_NAME]…" at bounding box center [206, 94] width 413 height 189
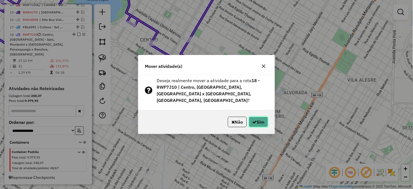
click at [256, 116] on button "Sim" at bounding box center [258, 121] width 19 height 10
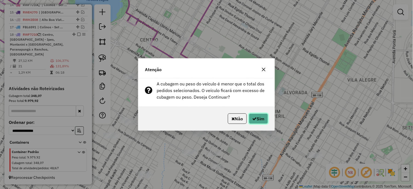
click at [256, 116] on button "Sim" at bounding box center [258, 118] width 19 height 10
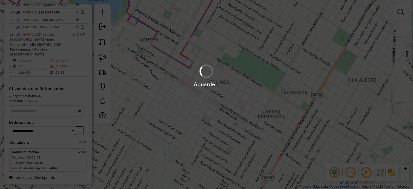
click at [256, 116] on div "Aguarde..." at bounding box center [206, 94] width 413 height 189
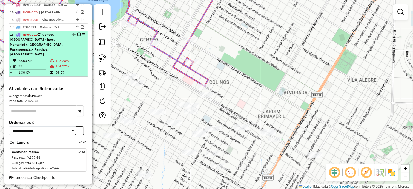
click at [59, 56] on div "18 - RWF7J10 | Centro, [GEOGRAPHIC_DATA], [GEOGRAPHIC_DATA] x [GEOGRAPHIC_DATA]…" at bounding box center [39, 44] width 58 height 25
select select "*********"
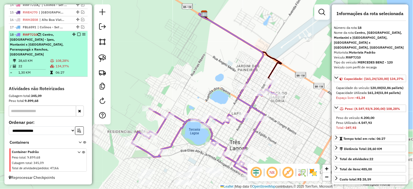
click at [76, 37] on div "18 - RWF7J10 | Centro, [GEOGRAPHIC_DATA], [GEOGRAPHIC_DATA] x [GEOGRAPHIC_DATA]…" at bounding box center [48, 44] width 77 height 25
click at [77, 36] on em at bounding box center [78, 34] width 3 height 3
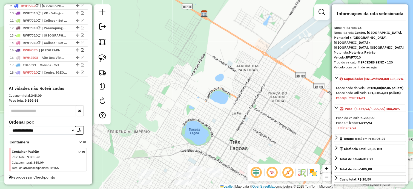
scroll to position [285, 0]
drag, startPoint x: 225, startPoint y: 118, endPoint x: 227, endPoint y: 50, distance: 68.0
click at [227, 51] on div "Janela de atendimento Grade de atendimento Capacidade Transportadoras Veículos …" at bounding box center [206, 94] width 413 height 189
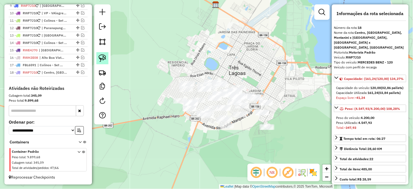
click at [105, 59] on img at bounding box center [103, 58] width 8 height 8
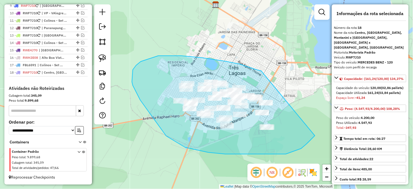
drag, startPoint x: 261, startPoint y: 71, endPoint x: 315, endPoint y: 135, distance: 84.1
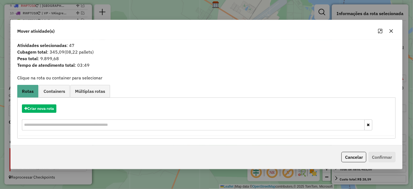
click at [391, 29] on icon "button" at bounding box center [391, 31] width 4 height 4
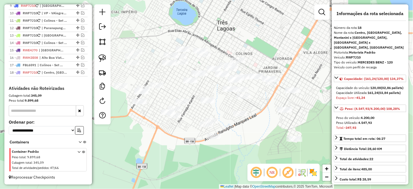
click at [104, 57] on img at bounding box center [103, 58] width 8 height 8
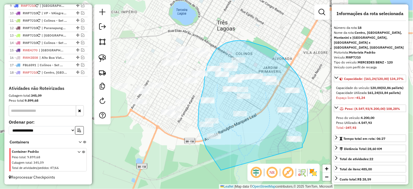
drag, startPoint x: 303, startPoint y: 146, endPoint x: 221, endPoint y: 170, distance: 85.2
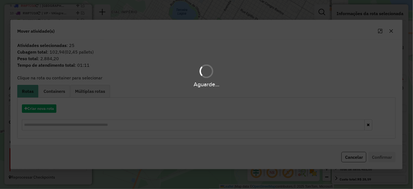
click at [44, 110] on div "Aguarde..." at bounding box center [206, 94] width 413 height 189
click at [44, 110] on button "Criar nova rota" at bounding box center [39, 108] width 35 height 8
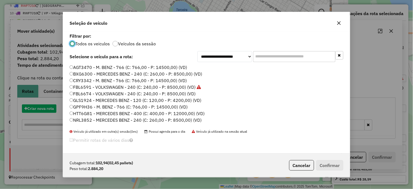
scroll to position [3, 1]
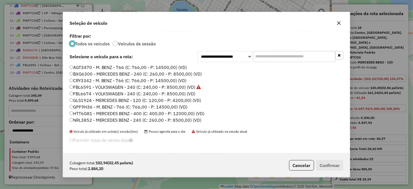
click at [98, 93] on label "FBL6674 - VOLKSWAGEN - 240 (C: 240,00 - P: 8500,00) (VD)" at bounding box center [133, 93] width 126 height 7
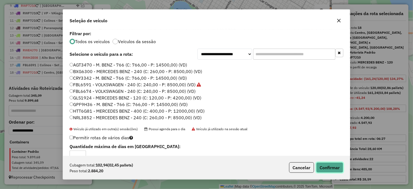
click at [333, 167] on button "Confirmar" at bounding box center [329, 167] width 27 height 10
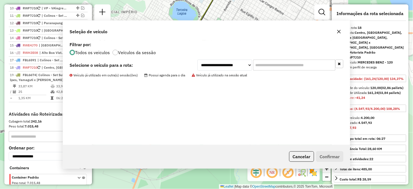
scroll to position [316, 0]
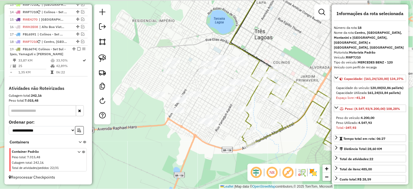
drag, startPoint x: 175, startPoint y: 149, endPoint x: 212, endPoint y: 158, distance: 38.5
click at [212, 158] on div "Janela de atendimento Grade de atendimento Capacidade Transportadoras Veículos …" at bounding box center [206, 94] width 413 height 189
click at [104, 59] on img at bounding box center [103, 58] width 8 height 8
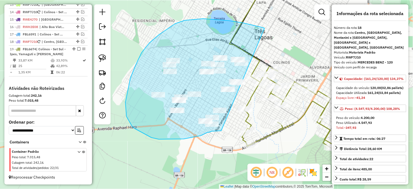
drag, startPoint x: 264, startPoint y: 28, endPoint x: 221, endPoint y: 130, distance: 111.2
click at [221, 130] on div "Janela de atendimento Grade de atendimento Capacidade Transportadoras Veículos …" at bounding box center [206, 94] width 413 height 189
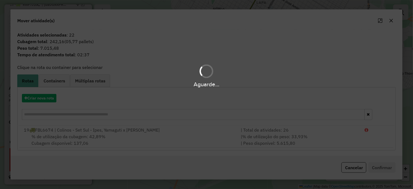
click at [53, 97] on div "Aguarde..." at bounding box center [206, 94] width 413 height 189
click at [53, 97] on hb-app "Aguarde... Pop-up bloqueado! Seu navegador bloqueou automáticamente a abertura …" at bounding box center [206, 94] width 413 height 189
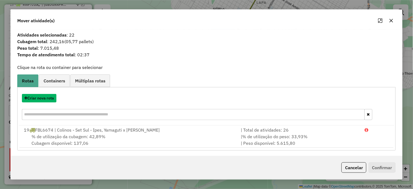
click at [53, 97] on button "Criar nova rota" at bounding box center [39, 98] width 35 height 8
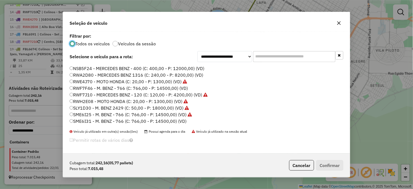
scroll to position [41, 0]
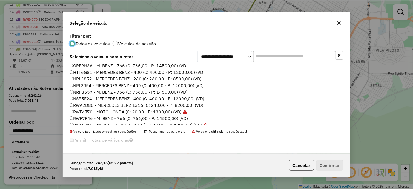
click at [97, 78] on label "NRL3852 - MERCEDES BENZ - 240 (C: 260,00 - P: 8500,00) (VD)" at bounding box center [136, 78] width 132 height 7
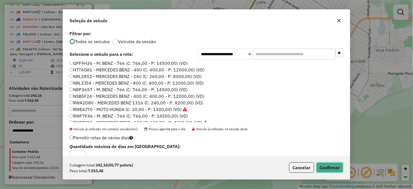
click at [332, 166] on button "Confirmar" at bounding box center [329, 167] width 27 height 10
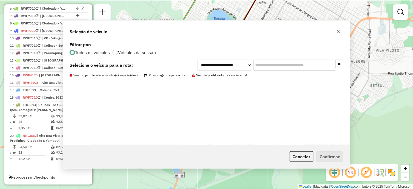
scroll to position [260, 0]
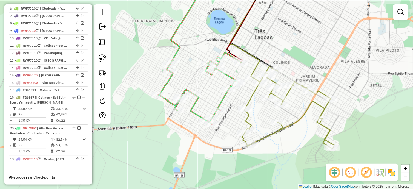
drag, startPoint x: 76, startPoint y: 96, endPoint x: 63, endPoint y: 180, distance: 84.2
select select "*********"
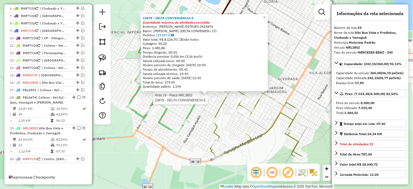
drag, startPoint x: 207, startPoint y: 97, endPoint x: 210, endPoint y: 100, distance: 4.3
click at [210, 100] on div at bounding box center [210, 97] width 14 height 5
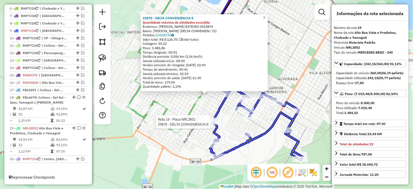
click at [217, 124] on div at bounding box center [213, 121] width 14 height 5
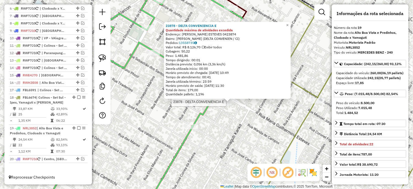
drag, startPoint x: 192, startPoint y: 78, endPoint x: 184, endPoint y: 70, distance: 11.4
click at [184, 70] on div "23878 - DELTA CONVENIENCIA E Quantidade máxima de atividades excedida Endereço:…" at bounding box center [228, 60] width 124 height 73
drag, startPoint x: 184, startPoint y: 70, endPoint x: 248, endPoint y: 130, distance: 87.4
click at [248, 130] on div "Rota 19 - Placa NRL3852 23878 - DELTA CONVENIENCIA E 23878 - DELTA CONVENIENCIA…" at bounding box center [206, 94] width 413 height 189
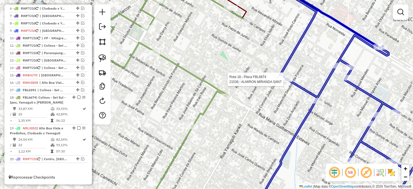
click at [43, 1] on div at bounding box center [43, 1] width 0 height 0
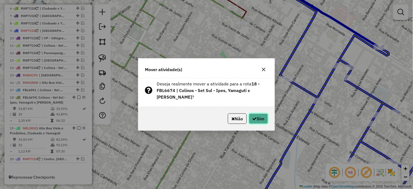
click at [261, 118] on button "Sim" at bounding box center [258, 118] width 19 height 10
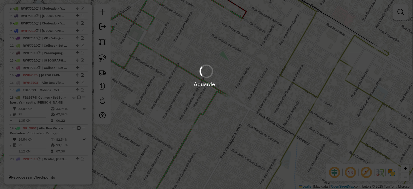
click at [261, 118] on div "Aguarde..." at bounding box center [206, 94] width 413 height 189
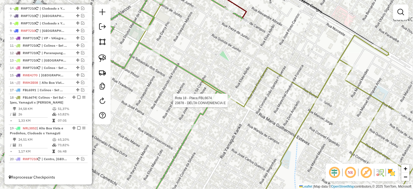
select select "*********"
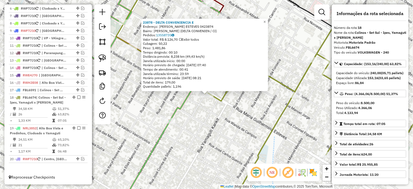
click at [230, 124] on div "23878 - DELTA CONVENIENCIA E Endereço: R [PERSON_NAME] ESTEVES 0423874 Bairro: …" at bounding box center [206, 94] width 413 height 189
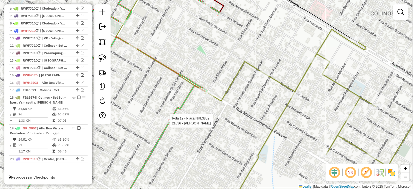
select select "*********"
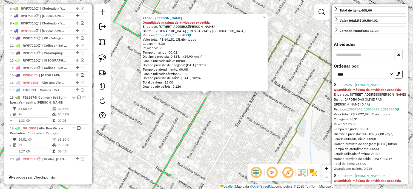
scroll to position [152, 0]
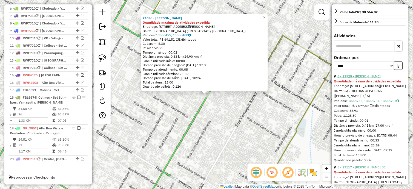
click at [371, 78] on link "6 - 23925 - [PERSON_NAME]" at bounding box center [359, 76] width 43 height 4
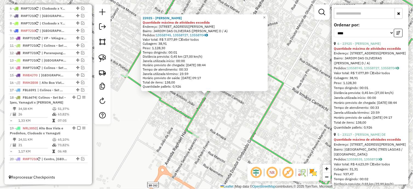
scroll to position [213, 0]
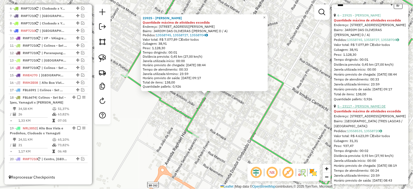
click at [369, 108] on link "5 - 23117 - [PERSON_NAME] DE" at bounding box center [362, 106] width 48 height 4
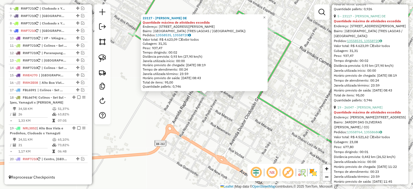
scroll to position [304, 0]
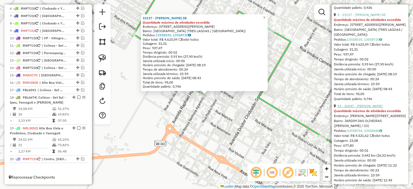
click at [369, 108] on link "19 - 26047 - [PERSON_NAME]" at bounding box center [360, 106] width 45 height 4
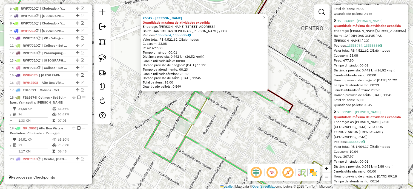
scroll to position [396, 0]
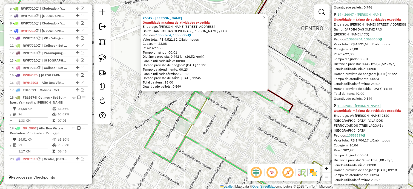
click at [369, 107] on link "7 - 22981 - [PERSON_NAME]" at bounding box center [359, 105] width 43 height 4
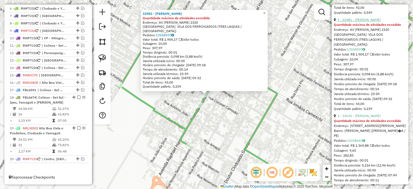
scroll to position [487, 0]
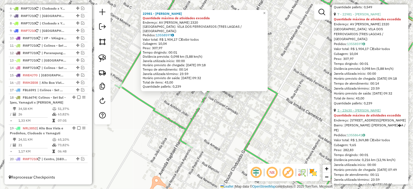
click at [367, 112] on link "2 - 23630 - [PERSON_NAME]" at bounding box center [359, 110] width 43 height 4
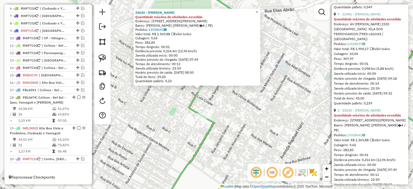
drag, startPoint x: 251, startPoint y: 136, endPoint x: 118, endPoint y: 45, distance: 161.0
click at [118, 45] on div "23630 - [PERSON_NAME] PEREI Quantidade máxima de atividades excedida Endereço: …" at bounding box center [206, 94] width 413 height 189
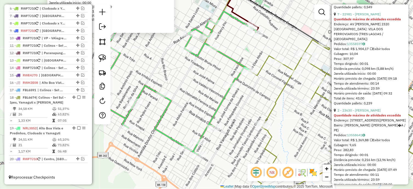
drag, startPoint x: 280, startPoint y: 113, endPoint x: 249, endPoint y: 105, distance: 31.4
click at [249, 105] on div "23630 - [PERSON_NAME] PEREI Quantidade máxima de atividades excedida Endereço: …" at bounding box center [206, 94] width 413 height 189
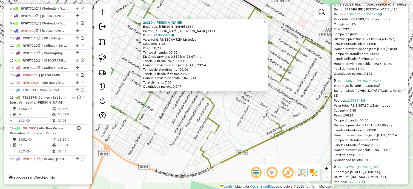
click at [236, 108] on div "26280 - [PERSON_NAME]: R SEBASTIAO [PERSON_NAME] 1567 Bairro: [GEOGRAPHIC_DATA]…" at bounding box center [206, 94] width 413 height 189
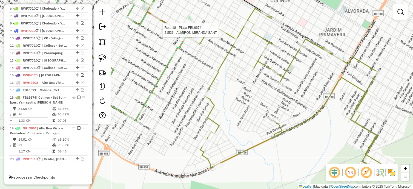
select select "*********"
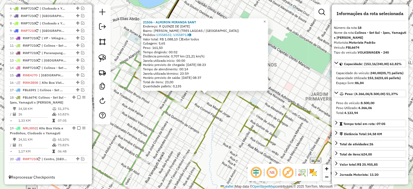
click at [201, 109] on div "21536 - [PERSON_NAME]: [STREET_ADDRESS][DATE] Bairro: [GEOGRAPHIC_DATA] (TRES L…" at bounding box center [206, 94] width 413 height 189
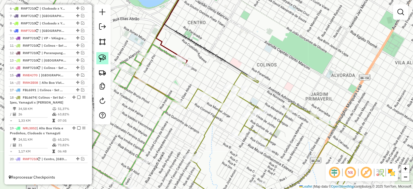
click at [102, 59] on img at bounding box center [103, 58] width 8 height 8
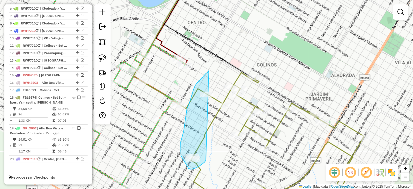
drag, startPoint x: 196, startPoint y: 85, endPoint x: 209, endPoint y: 158, distance: 74.1
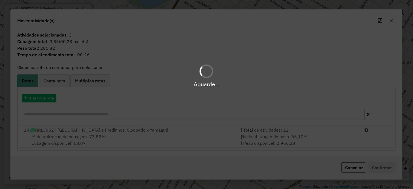
click at [126, 135] on div "Aguarde..." at bounding box center [206, 94] width 413 height 189
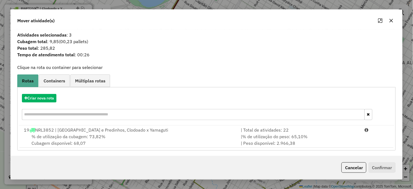
click at [126, 135] on div "% de utilização da cubagem: 73,82% Cubagem disponível: 68,07" at bounding box center [129, 139] width 217 height 13
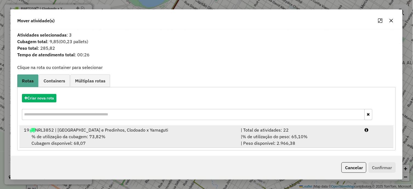
click at [126, 135] on div "% de utilização da cubagem: 73,82% Cubagem disponível: 68,07" at bounding box center [129, 139] width 217 height 13
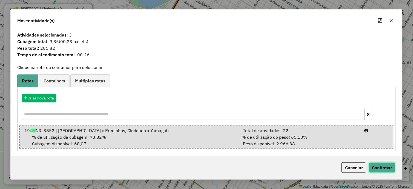
click at [380, 170] on button "Confirmar" at bounding box center [382, 167] width 27 height 10
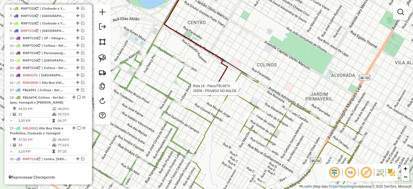
select select "*********"
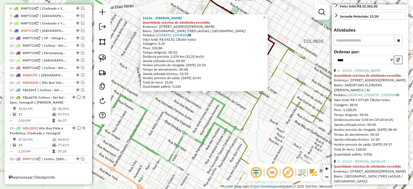
scroll to position [243, 0]
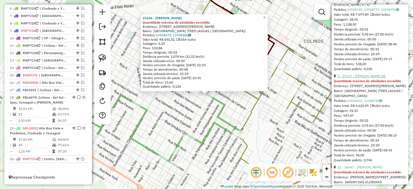
click at [366, 78] on link "5 - 23117 - [PERSON_NAME] DE" at bounding box center [362, 76] width 48 height 4
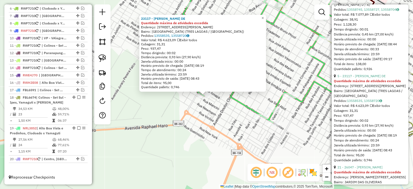
drag, startPoint x: 305, startPoint y: 118, endPoint x: 253, endPoint y: 119, distance: 51.8
click at [253, 119] on div "23117 - [PERSON_NAME] DE Quantidade máxima de atividades excedida Endereço: [ST…" at bounding box center [206, 94] width 413 height 189
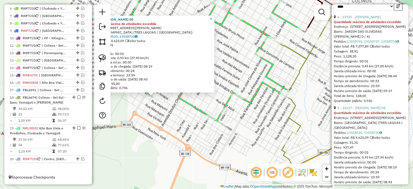
scroll to position [182, 0]
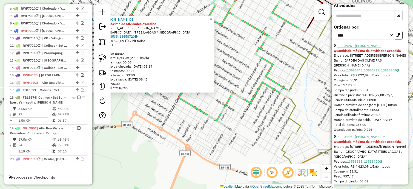
click at [367, 48] on link "6 - 23925 - [PERSON_NAME]" at bounding box center [359, 46] width 43 height 4
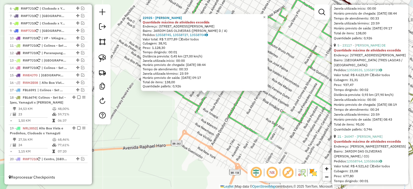
scroll to position [304, 0]
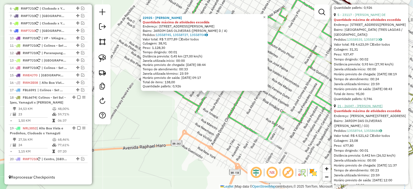
click at [372, 108] on link "21 - 26047 - [PERSON_NAME]" at bounding box center [360, 106] width 45 height 4
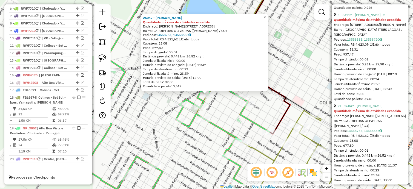
click at [210, 98] on div "26047 - [PERSON_NAME] CORRE Quantidade máxima de atividades excedida Endereço: …" at bounding box center [206, 94] width 413 height 189
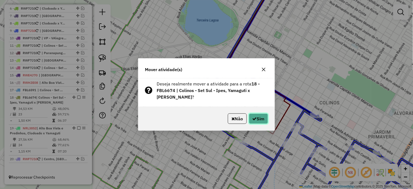
click at [259, 118] on button "Sim" at bounding box center [258, 118] width 19 height 10
click at [0, 0] on div "Aguarde..." at bounding box center [0, 0] width 0 height 0
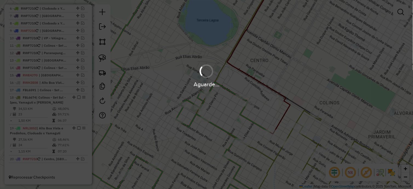
click at [259, 118] on div "Aguarde..." at bounding box center [206, 94] width 413 height 189
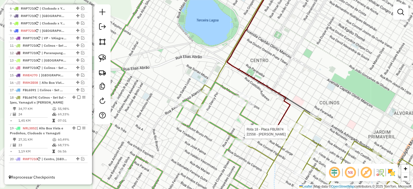
select select "*********"
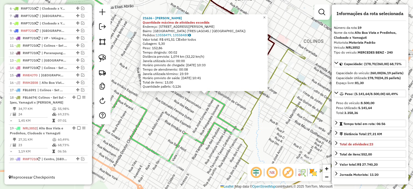
click at [229, 128] on icon at bounding box center [160, 92] width 188 height 143
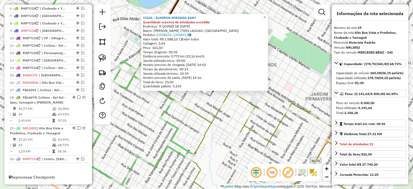
click at [228, 121] on div "21536 - ALMIRON MIRANDA SANT Quantidade máxima de atividades excedida Endereço:…" at bounding box center [206, 94] width 413 height 189
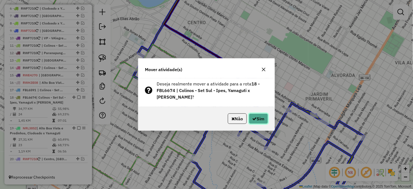
click at [253, 113] on button "Sim" at bounding box center [258, 118] width 19 height 10
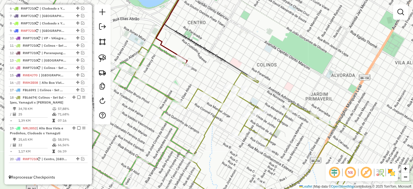
click at [52, 105] on li "18 - FBL6674 | Colinos - Set Sul - Ipes, Yamaguti x Ranulpho 34,78 KM 57,88% / …" at bounding box center [48, 109] width 79 height 31
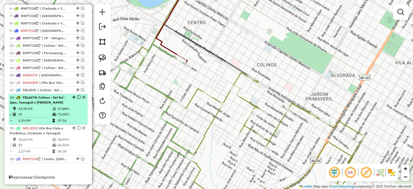
select select "*********"
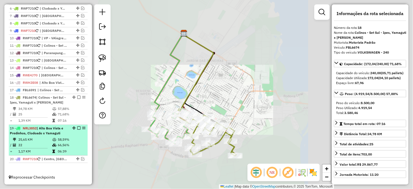
click at [53, 133] on span "| Alto Boa Vista e Predinhos, Clodoado x Yamaguti" at bounding box center [36, 130] width 53 height 9
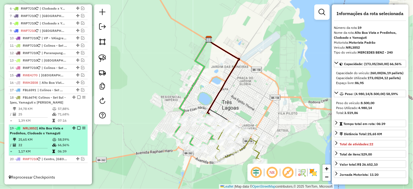
click at [78, 128] on em at bounding box center [78, 127] width 3 height 3
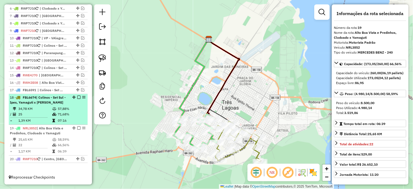
scroll to position [237, 0]
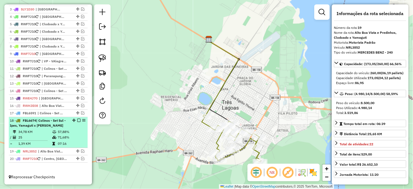
click at [77, 120] on em at bounding box center [78, 120] width 3 height 3
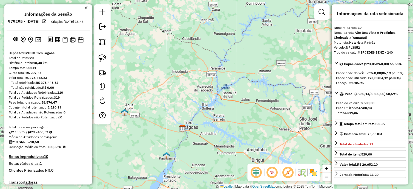
scroll to position [0, 0]
click at [36, 42] on img at bounding box center [38, 39] width 6 height 5
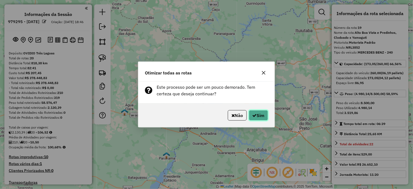
click at [257, 113] on button "Sim" at bounding box center [258, 115] width 19 height 10
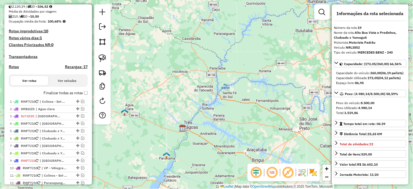
scroll to position [214, 0]
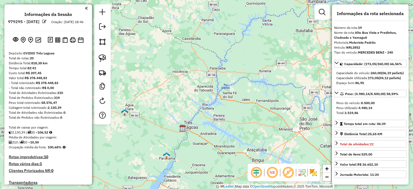
select select "*********"
click at [99, 28] on em at bounding box center [102, 26] width 7 height 7
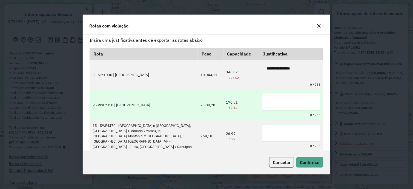
type textarea "**********"
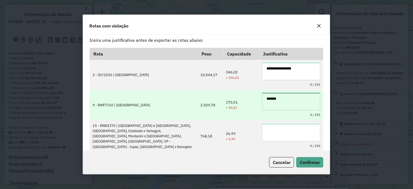
click at [302, 102] on textarea "*******" at bounding box center [291, 102] width 58 height 18
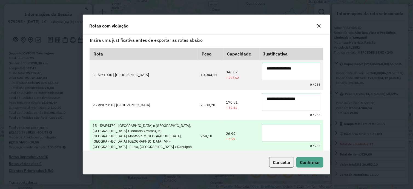
type textarea "**********"
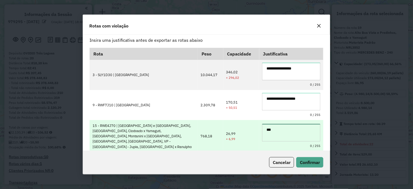
click at [295, 124] on textarea "***" at bounding box center [291, 133] width 58 height 18
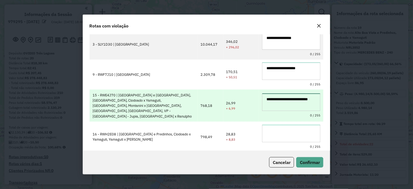
type textarea "**********"
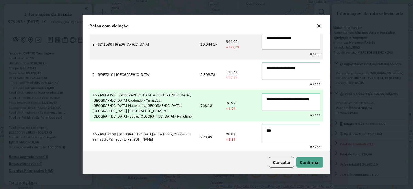
click at [295, 126] on textarea "***" at bounding box center [291, 133] width 58 height 18
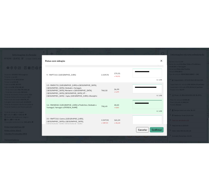
scroll to position [60, 0]
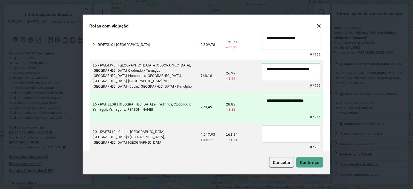
type textarea "**********"
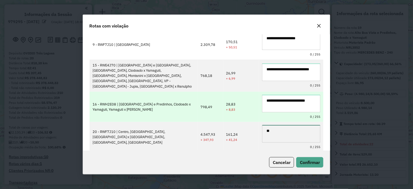
click at [298, 128] on textarea "**" at bounding box center [291, 134] width 58 height 18
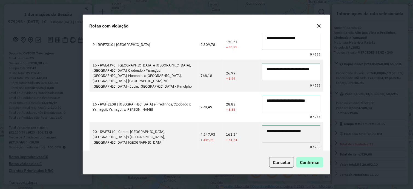
type textarea "**********"
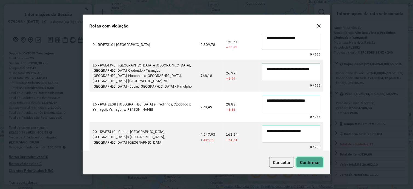
click at [308, 159] on span "Confirmar" at bounding box center [310, 161] width 20 height 5
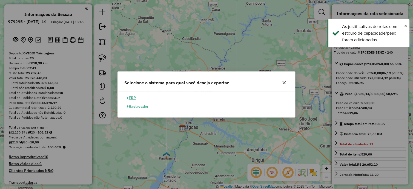
click at [133, 97] on button "ERP" at bounding box center [131, 97] width 14 height 8
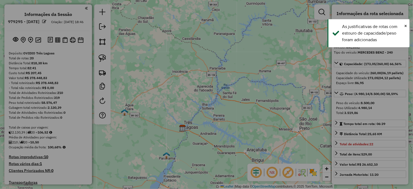
select select "**"
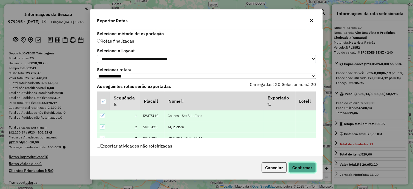
click at [303, 166] on button "Confirmar" at bounding box center [302, 167] width 27 height 10
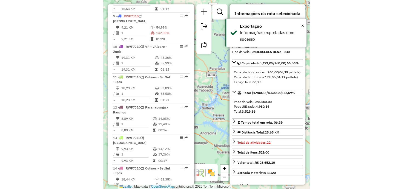
scroll to position [709, 0]
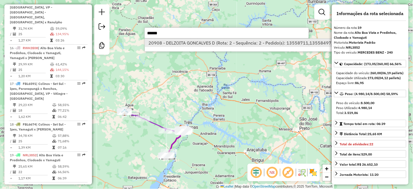
type input "******"
click at [221, 39] on li "20908 - DELZOITA GONCALVES D (Rota: 2 - Sequência: 2 - Pedido(s): 13558711,1355…" at bounding box center [252, 43] width 215 height 8
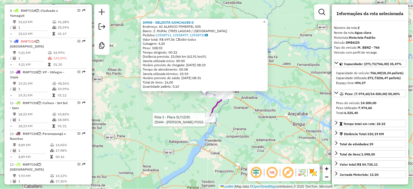
scroll to position [258, 0]
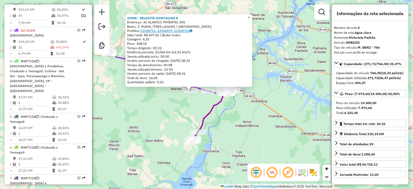
click at [187, 30] on link "13558711, 13558497, 13558710" at bounding box center [166, 30] width 52 height 4
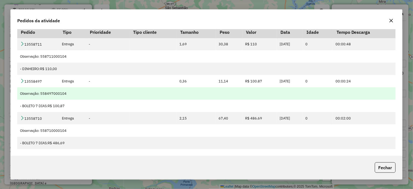
scroll to position [0, 0]
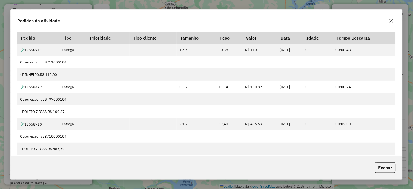
click at [392, 21] on button "button" at bounding box center [391, 20] width 9 height 9
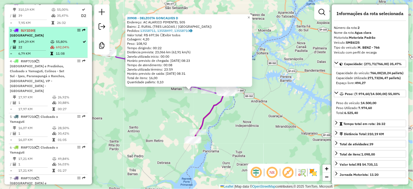
scroll to position [136, 0]
